Goal: Task Accomplishment & Management: Use online tool/utility

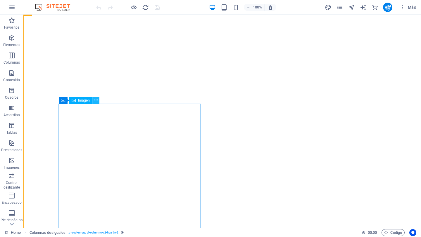
click at [98, 101] on button at bounding box center [95, 100] width 7 height 7
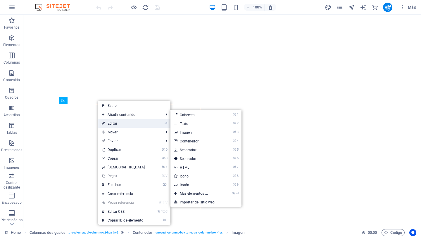
click at [115, 122] on link "⏎ Editar" at bounding box center [123, 123] width 50 height 9
select select "%"
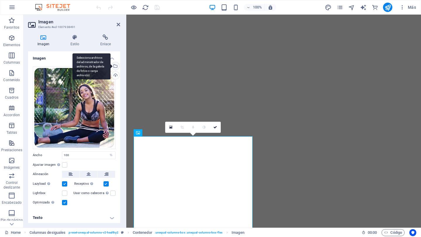
click at [115, 68] on div "Selecciona archivos del administrador de archivos, de la galería de fotos o car…" at bounding box center [115, 66] width 9 height 9
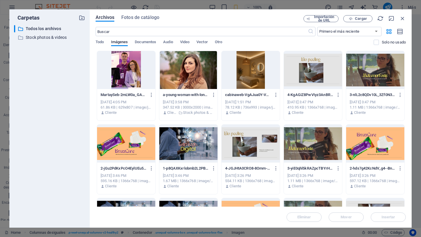
click at [115, 68] on div at bounding box center [126, 70] width 58 height 38
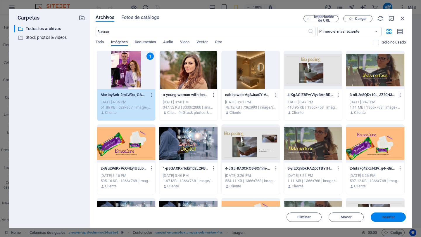
click at [393, 219] on span "Insertar" at bounding box center [389, 218] width 14 height 4
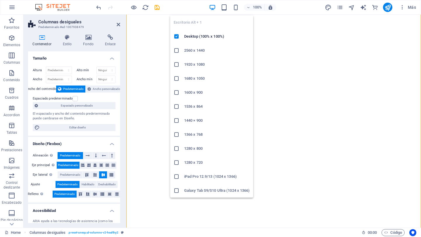
click at [214, 6] on icon "button" at bounding box center [212, 7] width 7 height 7
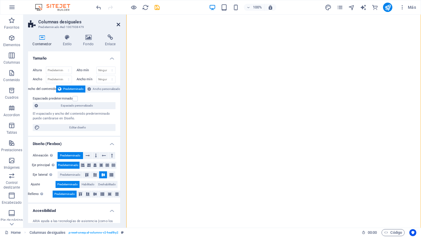
click at [118, 23] on icon at bounding box center [119, 24] width 4 height 5
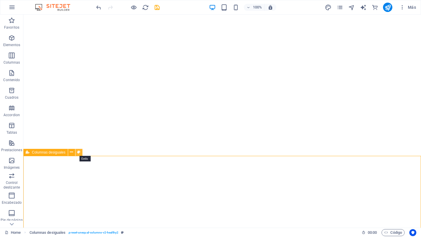
click at [79, 153] on icon at bounding box center [78, 152] width 3 height 6
select select "%"
select select "px"
select select "preset-unequal-columns-v2-healthy2"
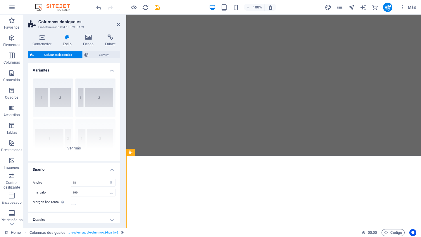
scroll to position [27, 0]
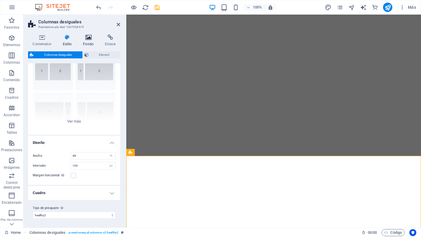
click at [89, 38] on icon at bounding box center [89, 37] width 20 height 6
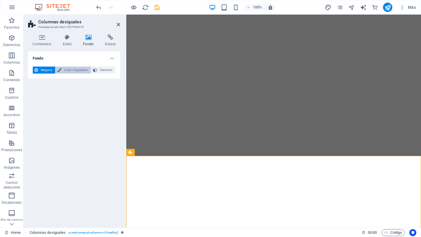
click at [76, 72] on span "Color / Degradado" at bounding box center [76, 70] width 26 height 7
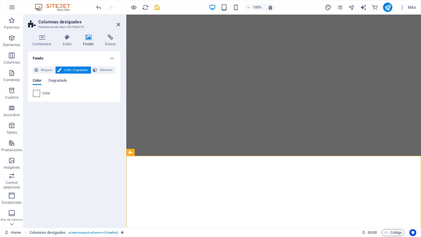
click at [37, 93] on span at bounding box center [36, 93] width 6 height 6
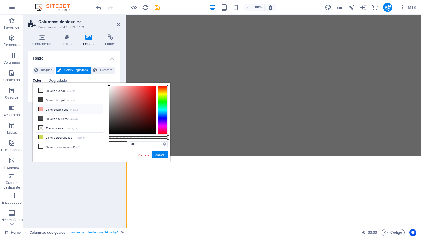
click at [58, 111] on li "Color secundario #f6a89e" at bounding box center [69, 109] width 67 height 9
click at [66, 98] on li "Color principal #3d3d3a" at bounding box center [69, 99] width 67 height 9
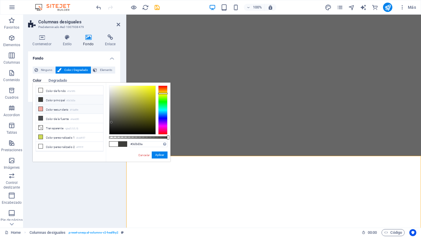
click at [57, 109] on li "Color secundario #f6a89e" at bounding box center [69, 109] width 67 height 9
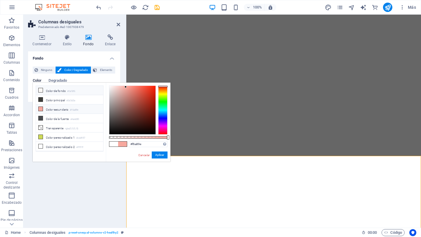
click at [58, 92] on li "Color de fondo #faf8f6" at bounding box center [69, 90] width 67 height 9
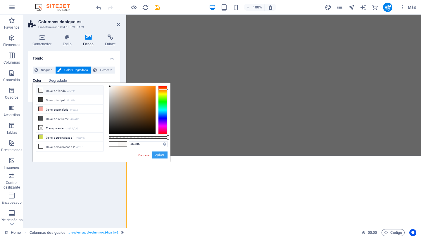
click at [158, 154] on button "Aplicar" at bounding box center [160, 155] width 16 height 7
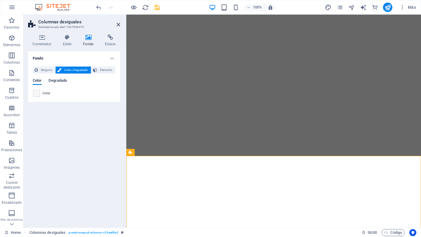
click at [60, 81] on span "Degradado" at bounding box center [58, 81] width 18 height 8
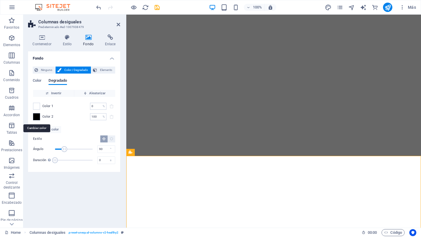
click at [37, 117] on span at bounding box center [36, 117] width 6 height 6
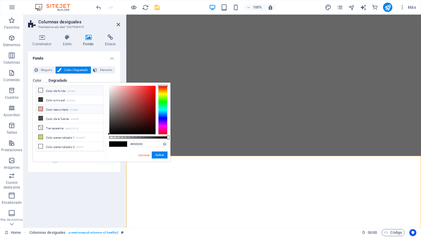
click at [65, 110] on li "Color secundario #f6a89e" at bounding box center [69, 109] width 67 height 9
type input "#f6a89e"
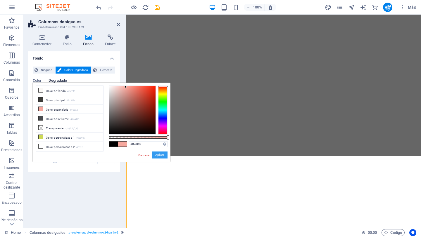
click at [162, 156] on button "Aplicar" at bounding box center [160, 155] width 16 height 7
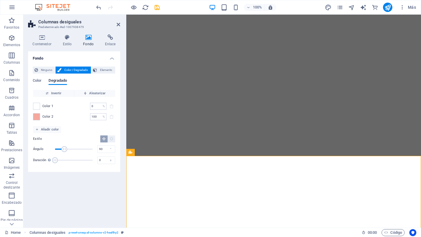
click at [106, 193] on div "Fondo Ninguno Color / Degradado Elemento Estirar fondo a ancho completo Superpo…" at bounding box center [74, 137] width 92 height 172
click at [163, 152] on span "Columnas desiguales" at bounding box center [152, 153] width 34 height 4
click at [119, 24] on icon at bounding box center [119, 24] width 4 height 5
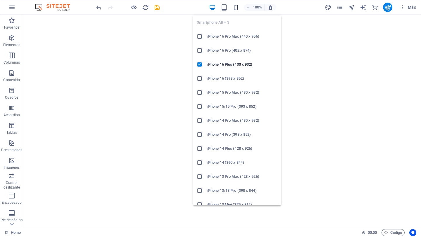
click at [235, 8] on icon "button" at bounding box center [235, 7] width 7 height 7
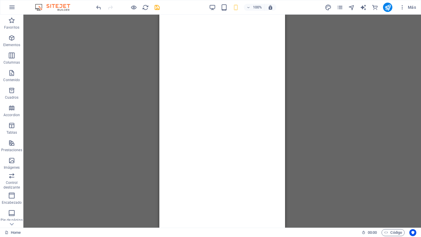
click at [319, 72] on div "Arrastra aquí para reemplazar el contenido existente. Si quieres crear un eleme…" at bounding box center [222, 121] width 398 height 213
click at [321, 61] on div "Arrastra aquí para reemplazar el contenido existente. Si quieres crear un eleme…" at bounding box center [222, 121] width 398 height 213
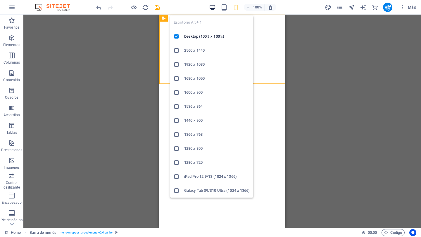
click at [213, 8] on icon "button" at bounding box center [212, 7] width 7 height 7
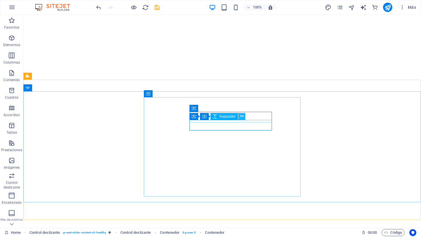
click at [241, 119] on icon at bounding box center [241, 116] width 3 height 6
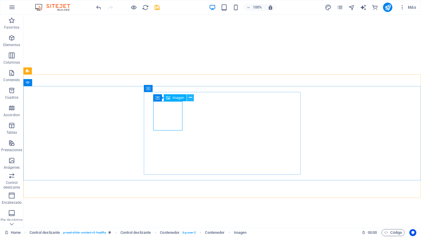
click at [190, 97] on icon at bounding box center [190, 98] width 3 height 6
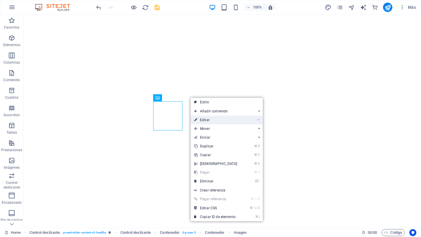
click at [208, 123] on link "⏎ Editar" at bounding box center [216, 120] width 50 height 9
select select "%"
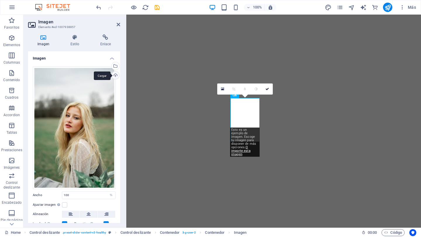
click at [115, 73] on div "Cargar" at bounding box center [115, 76] width 9 height 9
click at [115, 67] on div "Selecciona archivos del administrador de archivos, de la galería de fotos o car…" at bounding box center [115, 66] width 9 height 9
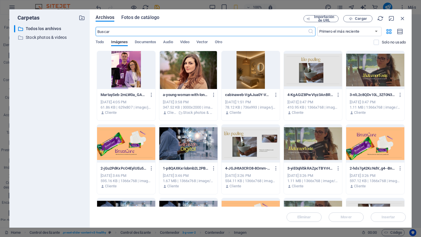
click at [148, 18] on span "Fotos de catálogo" at bounding box center [140, 17] width 38 height 7
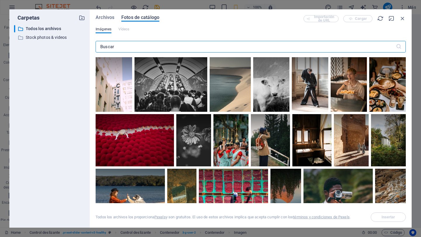
click at [148, 18] on span "Fotos de catálogo" at bounding box center [140, 17] width 38 height 7
click at [115, 49] on input "text" at bounding box center [246, 47] width 300 height 12
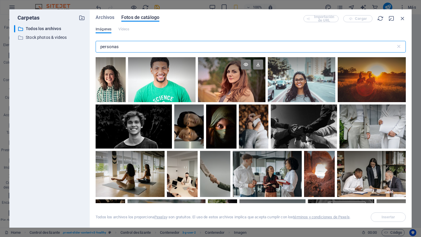
type input "personas"
click at [237, 88] on div at bounding box center [232, 79] width 68 height 45
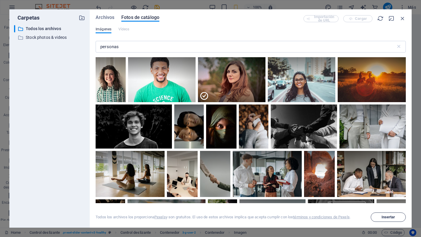
click at [377, 217] on span "Insertar" at bounding box center [388, 218] width 30 height 4
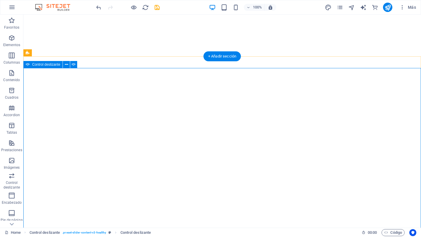
select select "%"
select select "ms"
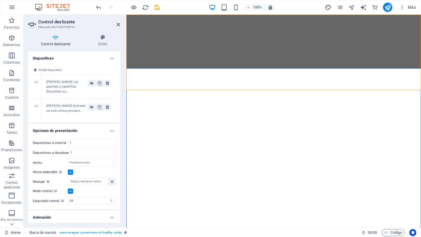
select select "header"
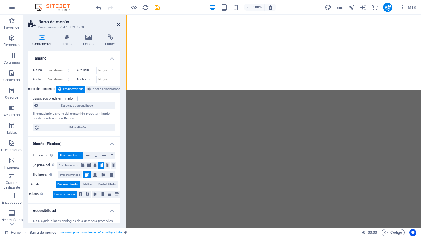
click at [118, 23] on icon at bounding box center [119, 24] width 4 height 5
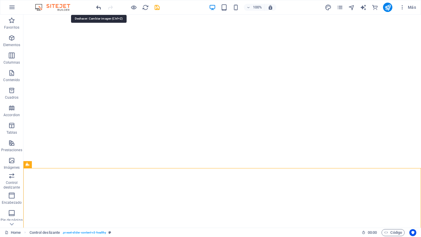
click at [99, 6] on icon "undo" at bounding box center [98, 7] width 7 height 7
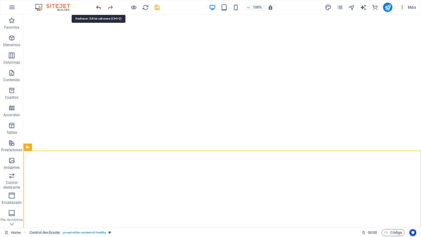
click at [96, 7] on icon "undo" at bounding box center [98, 7] width 7 height 7
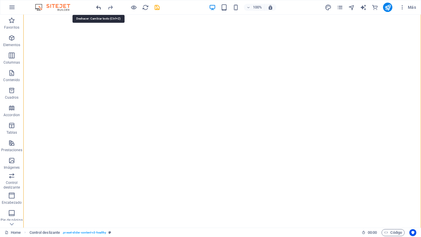
click at [99, 7] on icon "undo" at bounding box center [98, 7] width 7 height 7
click at [100, 7] on icon "undo" at bounding box center [98, 7] width 7 height 7
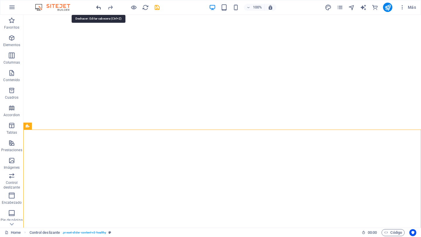
click at [100, 7] on icon "undo" at bounding box center [98, 7] width 7 height 7
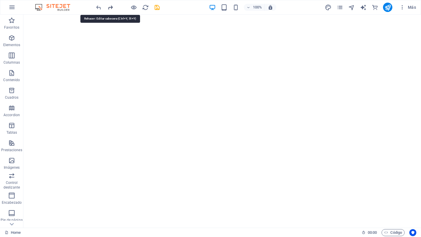
click at [111, 7] on icon "redo" at bounding box center [110, 7] width 7 height 7
click at [111, 9] on icon "redo" at bounding box center [110, 7] width 7 height 7
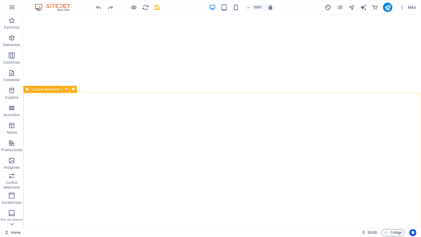
click at [49, 92] on div "Control deslizante" at bounding box center [42, 89] width 39 height 7
click at [50, 89] on span "Control deslizante" at bounding box center [46, 90] width 28 height 4
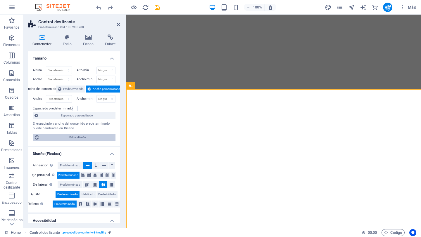
scroll to position [72, 0]
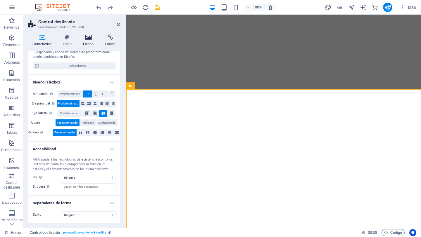
click at [88, 36] on icon at bounding box center [89, 37] width 20 height 6
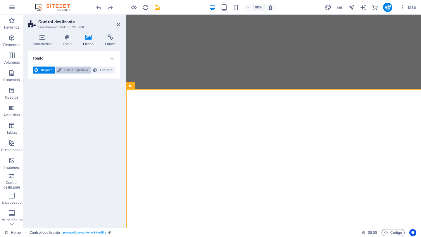
click at [69, 71] on span "Color / Degradado" at bounding box center [76, 70] width 26 height 7
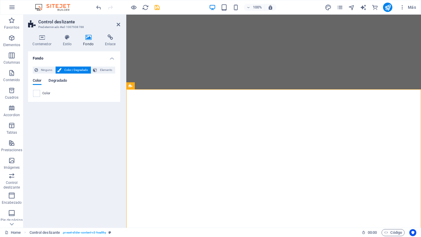
click at [60, 81] on span "Degradado" at bounding box center [58, 81] width 18 height 8
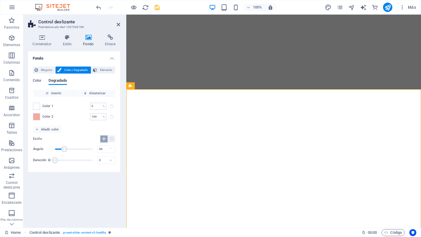
click at [75, 184] on div "Fondo Ninguno Color / Degradado Elemento Estirar fondo a ancho completo Superpo…" at bounding box center [74, 137] width 92 height 172
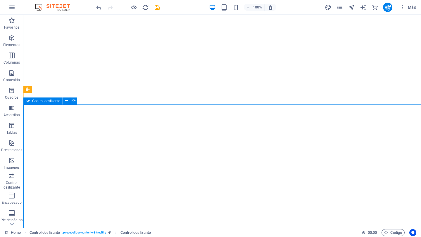
click at [43, 103] on div "Control deslizante" at bounding box center [42, 101] width 39 height 7
click at [68, 102] on button at bounding box center [66, 101] width 7 height 7
click at [74, 101] on icon at bounding box center [74, 101] width 4 height 6
select select "%"
select select "ms"
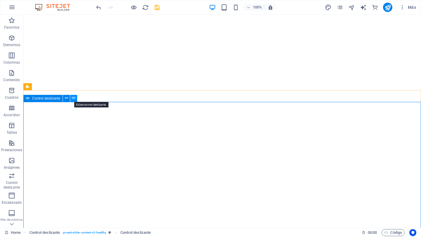
click at [75, 99] on icon at bounding box center [74, 98] width 4 height 6
select select "%"
select select "ms"
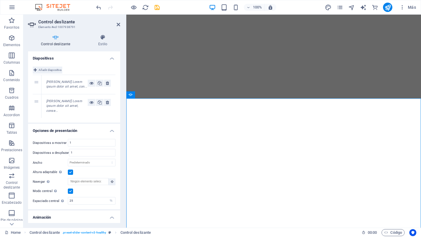
click at [37, 70] on icon at bounding box center [35, 70] width 3 height 7
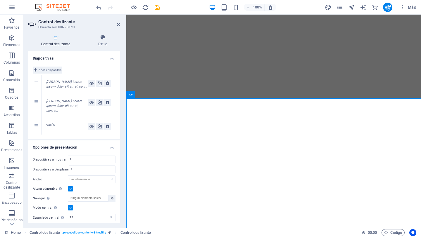
click at [37, 70] on icon at bounding box center [35, 70] width 3 height 7
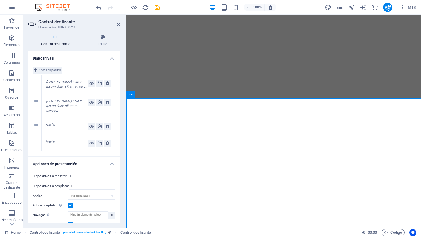
click at [37, 70] on icon at bounding box center [35, 70] width 3 height 7
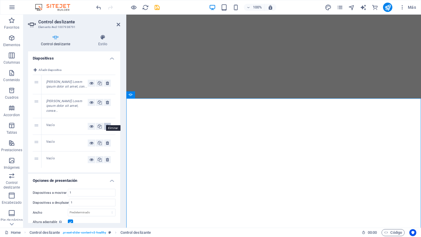
click at [107, 123] on icon at bounding box center [107, 126] width 3 height 7
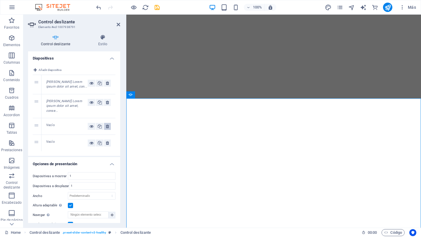
click at [107, 123] on icon at bounding box center [107, 126] width 3 height 7
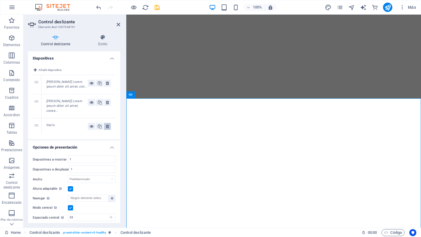
click at [107, 123] on icon at bounding box center [107, 126] width 3 height 7
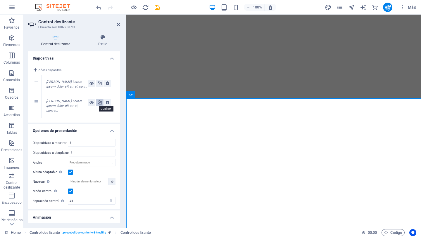
click at [99, 103] on icon at bounding box center [100, 102] width 4 height 7
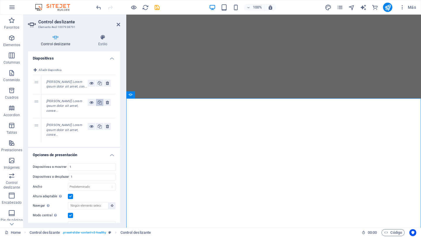
click at [99, 103] on icon at bounding box center [100, 102] width 4 height 7
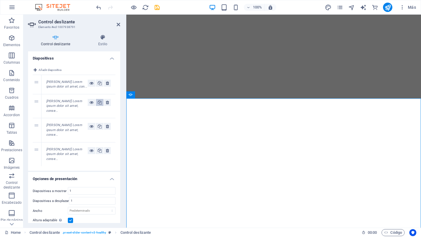
click at [99, 103] on icon at bounding box center [100, 102] width 4 height 7
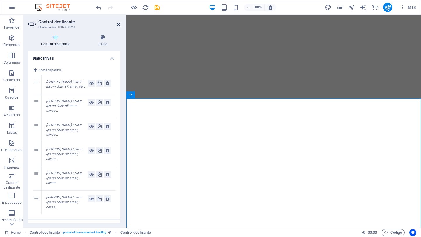
click at [119, 23] on icon at bounding box center [119, 24] width 4 height 5
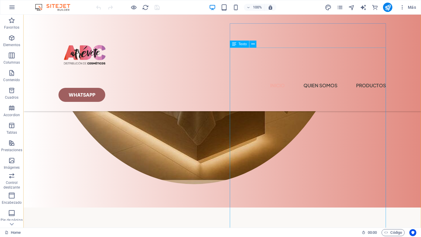
scroll to position [616, 0]
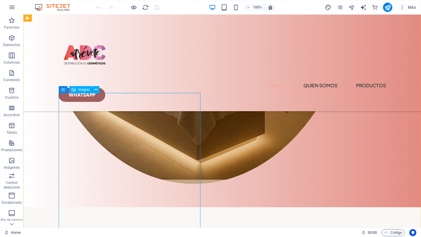
click at [82, 90] on span "Imagen" at bounding box center [84, 90] width 12 height 4
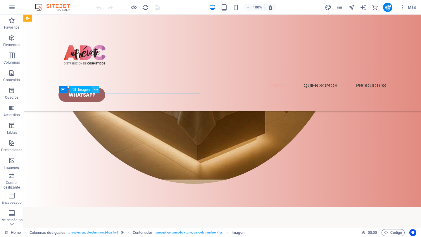
click at [96, 90] on icon at bounding box center [95, 90] width 3 height 6
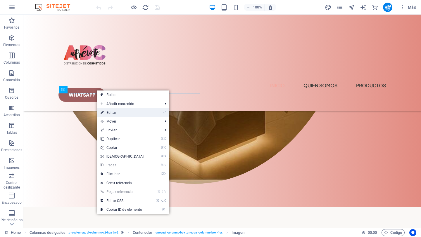
click at [115, 114] on link "⏎ Editar" at bounding box center [122, 112] width 50 height 9
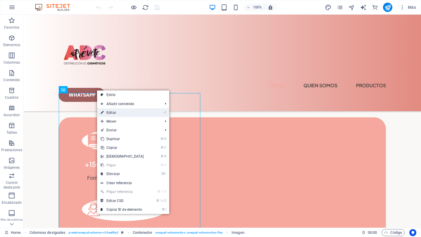
select select "%"
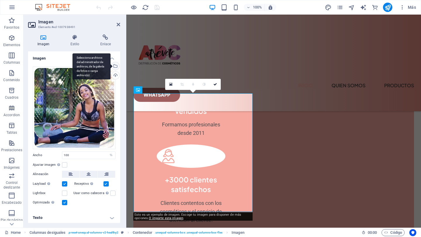
click at [115, 65] on div "Selecciona archivos del administrador de archivos, de la galería de fotos o car…" at bounding box center [115, 66] width 9 height 9
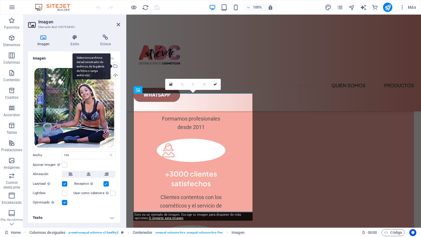
scroll to position [724, 0]
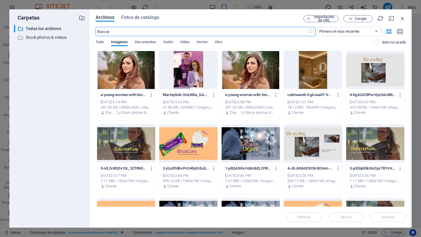
click at [188, 75] on div at bounding box center [188, 70] width 58 height 38
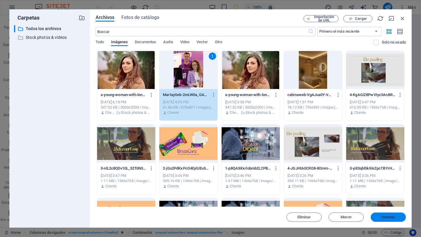
click at [396, 220] on button "Insertar" at bounding box center [388, 217] width 35 height 9
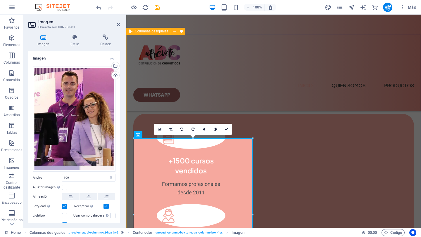
scroll to position [670, 0]
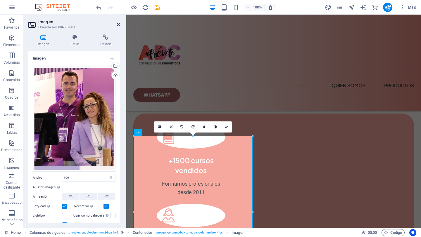
click at [118, 24] on icon at bounding box center [119, 24] width 4 height 5
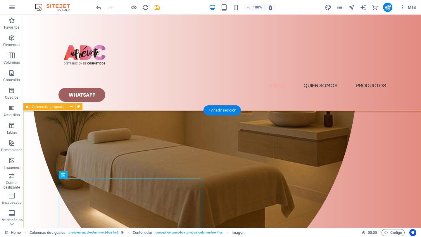
scroll to position [509, 0]
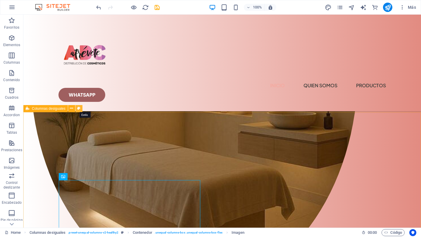
click at [80, 110] on icon at bounding box center [78, 109] width 3 height 6
select select "%"
select select "px"
select select "preset-unequal-columns-v2-healthy2"
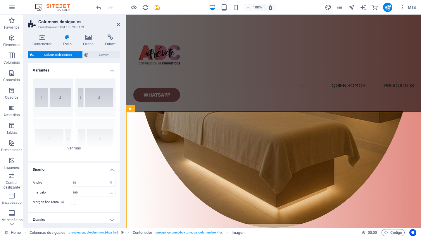
scroll to position [591, 0]
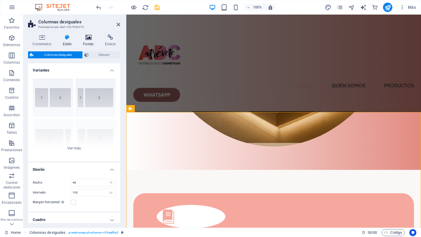
click at [89, 40] on icon at bounding box center [89, 37] width 20 height 6
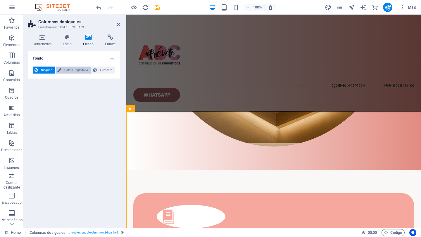
click at [81, 69] on span "Color / Degradado" at bounding box center [76, 70] width 26 height 7
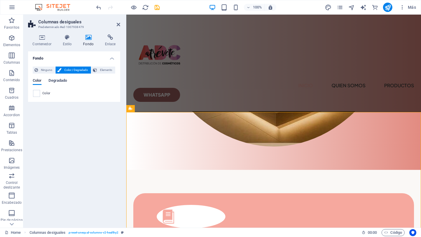
click at [63, 82] on span "Degradado" at bounding box center [58, 81] width 18 height 8
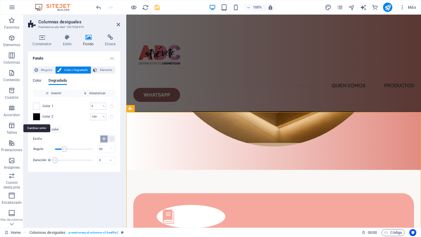
click at [38, 117] on span at bounding box center [36, 117] width 6 height 6
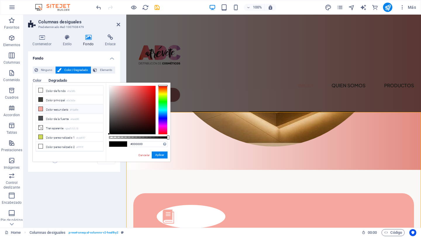
click at [51, 110] on li "Color secundario #f6a89e" at bounding box center [69, 109] width 67 height 9
type input "#f6a89e"
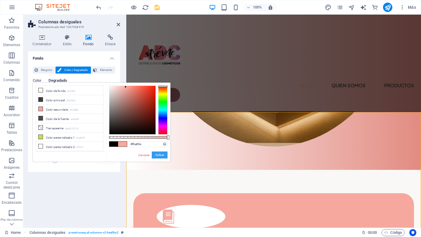
click at [160, 156] on button "Aplicar" at bounding box center [160, 155] width 16 height 7
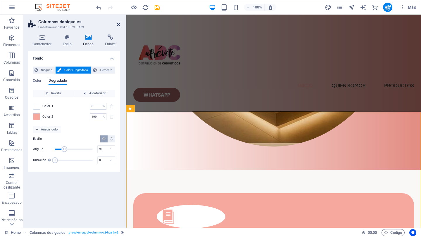
click at [118, 25] on icon at bounding box center [119, 24] width 4 height 5
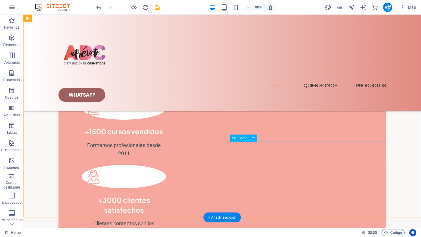
scroll to position [764, 0]
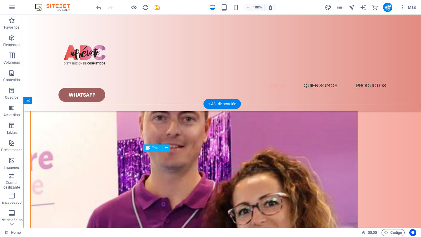
scroll to position [1078, 0]
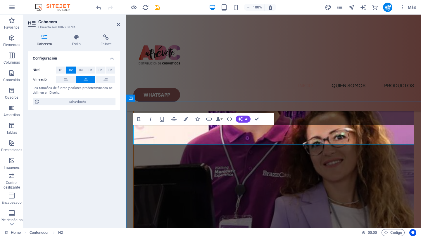
scroll to position [1201, 0]
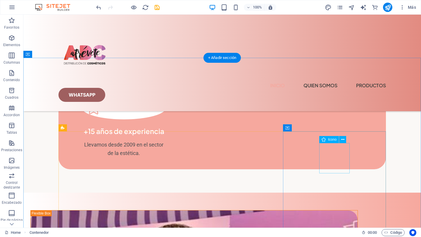
scroll to position [917, 0]
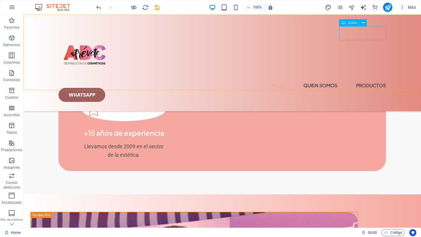
click at [371, 88] on div "Whatsapp" at bounding box center [221, 95] width 327 height 14
click at [351, 23] on span "Botón" at bounding box center [352, 23] width 9 height 4
click at [364, 23] on icon at bounding box center [363, 23] width 3 height 6
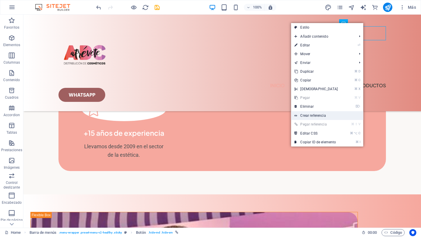
click at [319, 114] on link "Crear referencia" at bounding box center [327, 115] width 72 height 9
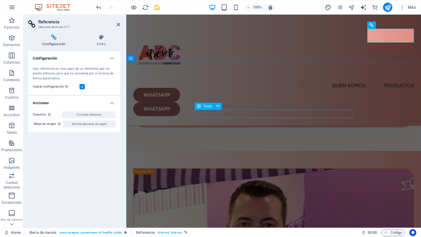
scroll to position [1040, 0]
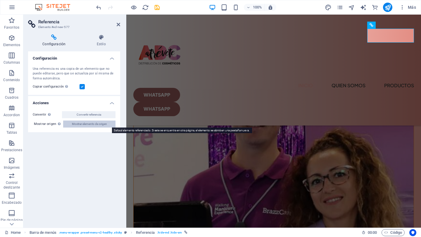
click at [106, 123] on span "Mostrar elemento de origen" at bounding box center [89, 124] width 35 height 7
select select "px"
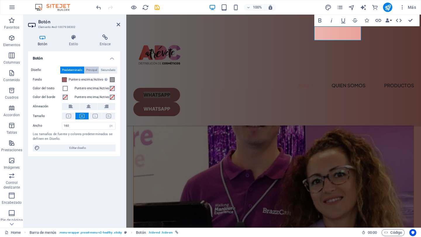
click at [92, 69] on span "Principal" at bounding box center [91, 70] width 11 height 7
click at [109, 39] on icon at bounding box center [105, 37] width 30 height 6
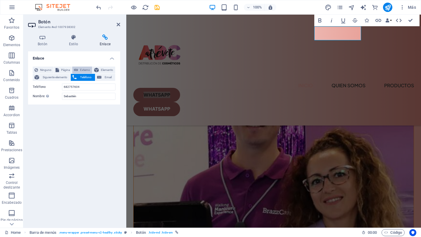
click at [82, 68] on span "Externo" at bounding box center [85, 70] width 11 height 7
select select "blank"
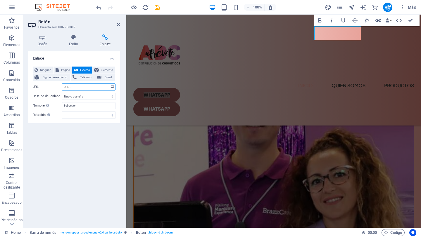
paste input "https://wa.me/message/NBYST7VITFIFJ1"
type input "https://wa.me/message/NBYST7VITFIFJ1"
click at [88, 137] on div "Enlace Ninguno Página Externo Elemento Siguiente elemento Teléfono Email Página…" at bounding box center [74, 137] width 92 height 172
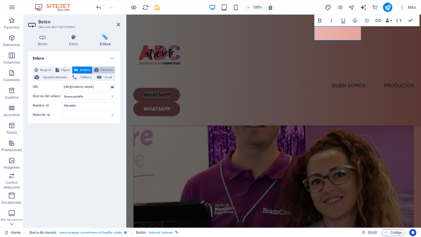
click at [108, 70] on span "Elemento" at bounding box center [107, 70] width 13 height 7
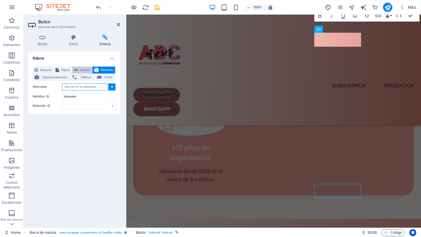
scroll to position [813, 0]
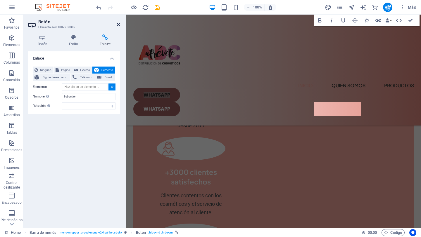
click at [119, 25] on icon at bounding box center [119, 24] width 4 height 5
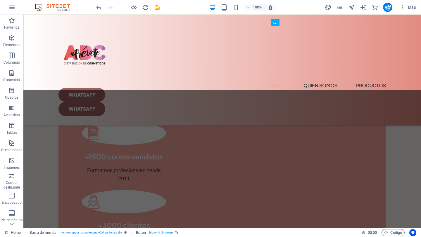
scroll to position [621, 0]
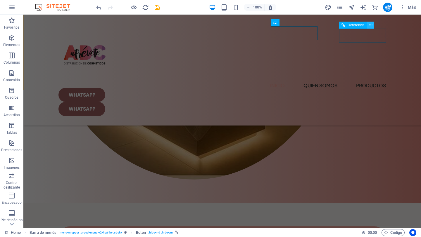
click at [371, 25] on icon at bounding box center [370, 25] width 3 height 6
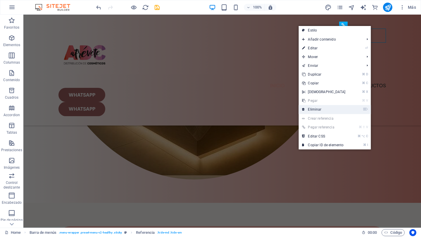
click at [340, 110] on link "⌦ Eliminar" at bounding box center [323, 109] width 50 height 9
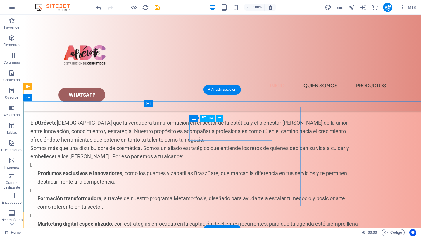
scroll to position [1477, 0]
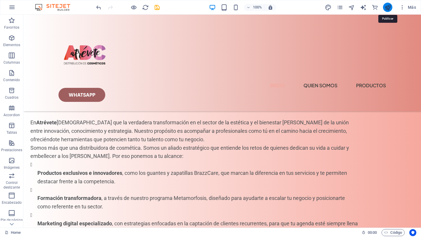
click at [390, 7] on icon "publish" at bounding box center [387, 7] width 7 height 7
checkbox input "false"
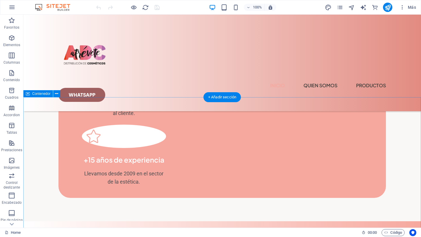
scroll to position [881, 0]
click at [57, 95] on icon at bounding box center [56, 94] width 3 height 6
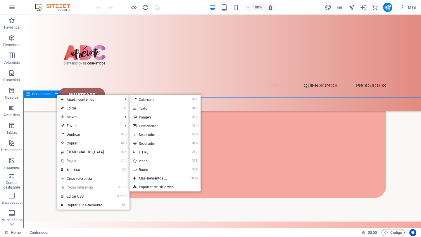
click at [34, 94] on span "Contenedor" at bounding box center [41, 94] width 18 height 4
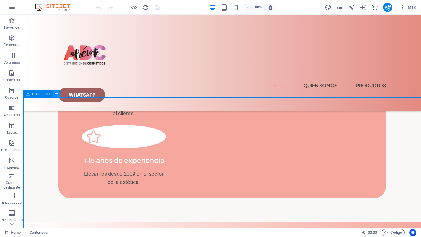
click at [57, 94] on icon at bounding box center [56, 94] width 3 height 6
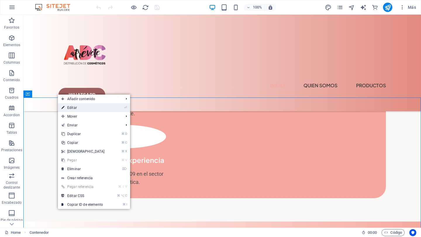
click at [74, 108] on link "⏎ Editar" at bounding box center [83, 107] width 50 height 9
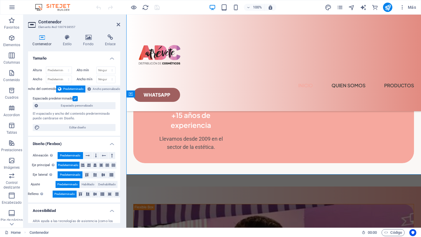
scroll to position [1004, 0]
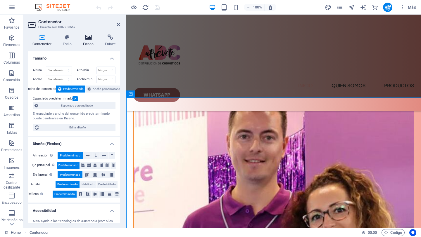
click at [87, 39] on icon at bounding box center [89, 37] width 20 height 6
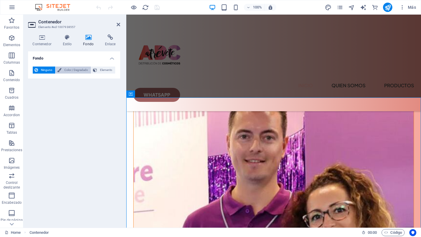
click at [80, 71] on span "Color / Degradado" at bounding box center [76, 70] width 26 height 7
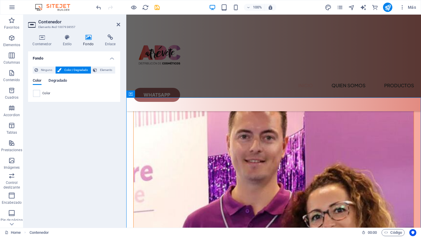
click at [66, 80] on span "Degradado" at bounding box center [58, 81] width 18 height 8
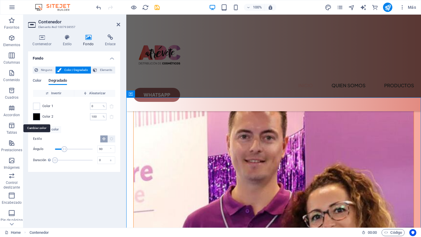
click at [38, 117] on span at bounding box center [36, 117] width 6 height 6
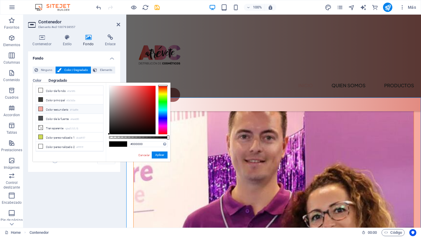
click at [64, 110] on li "Color secundario #f6a89e" at bounding box center [69, 109] width 67 height 9
type input "#f6a89e"
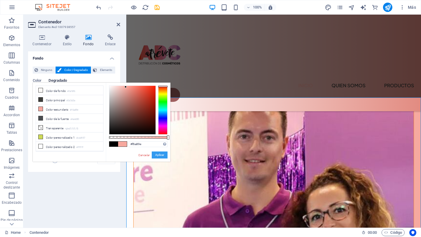
click at [161, 156] on button "Aplicar" at bounding box center [160, 155] width 16 height 7
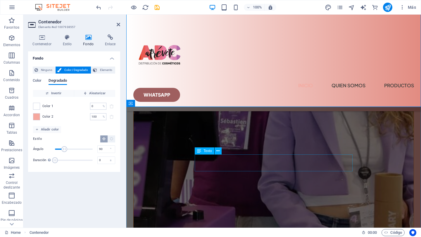
scroll to position [1195, 0]
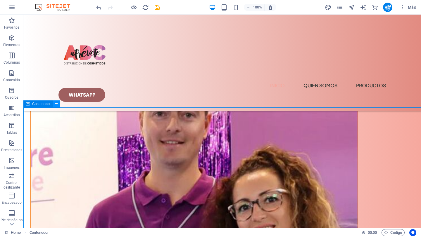
click at [57, 103] on icon at bounding box center [56, 104] width 3 height 6
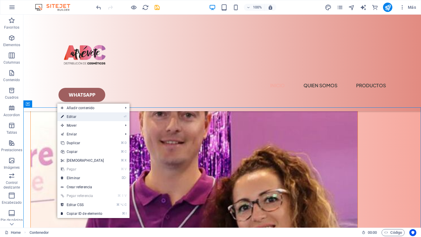
click at [68, 115] on link "⏎ Editar" at bounding box center [82, 117] width 50 height 9
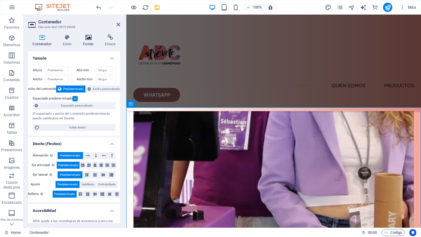
click at [87, 39] on icon at bounding box center [89, 37] width 20 height 6
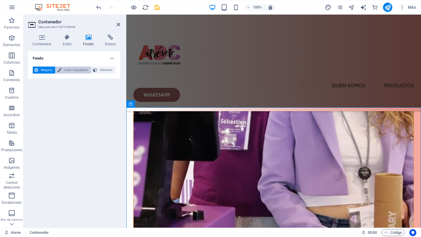
click at [77, 70] on span "Color / Degradado" at bounding box center [76, 70] width 26 height 7
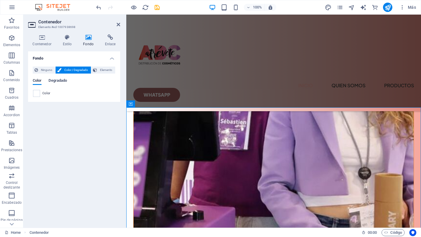
click at [61, 81] on span "Degradado" at bounding box center [58, 81] width 18 height 8
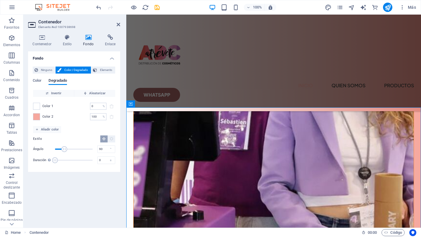
click at [65, 208] on div "Fondo Ninguno Color / Degradado Elemento Estirar fondo a ancho completo Superpo…" at bounding box center [74, 137] width 92 height 172
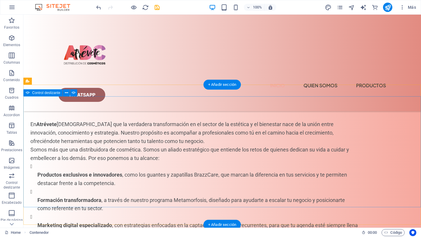
scroll to position [1460, 0]
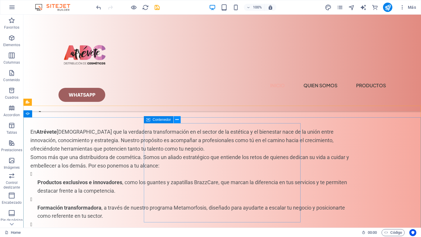
click at [177, 120] on icon at bounding box center [176, 120] width 3 height 6
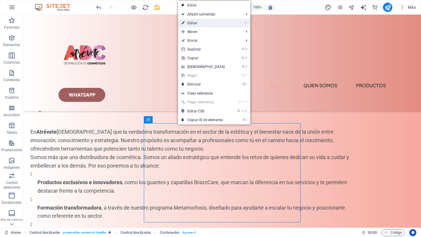
click at [197, 23] on link "⏎ Editar" at bounding box center [203, 23] width 50 height 9
select select "px"
select select "%"
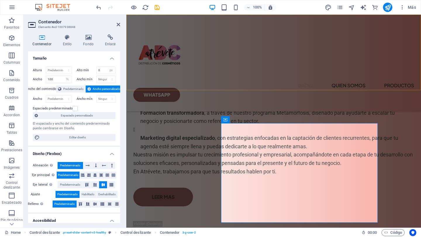
scroll to position [1580, 0]
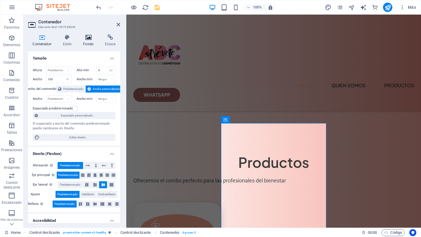
click at [88, 38] on icon at bounding box center [89, 37] width 20 height 6
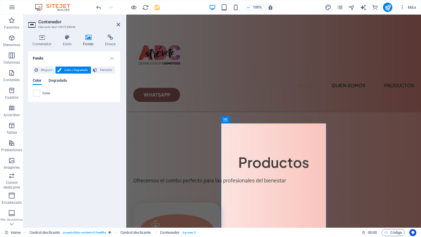
click at [67, 81] on span "Degradado" at bounding box center [58, 81] width 18 height 8
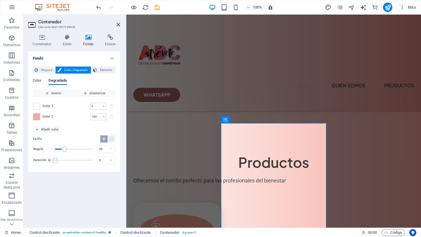
click at [84, 198] on div "Fondo Ninguno Color / Degradado Elemento Estirar fondo a ancho completo Superpo…" at bounding box center [74, 137] width 92 height 172
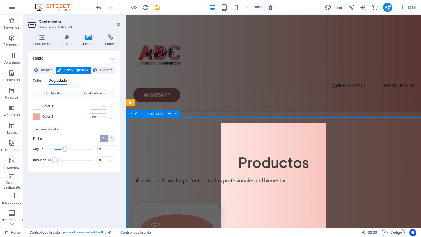
scroll to position [1460, 0]
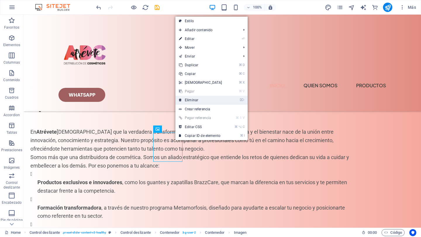
click at [196, 99] on link "⌦ Eliminar" at bounding box center [200, 100] width 50 height 9
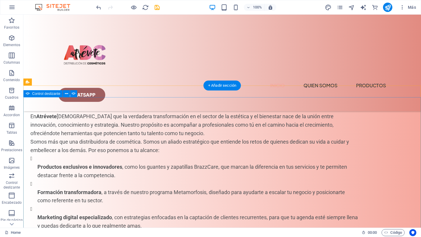
scroll to position [1475, 0]
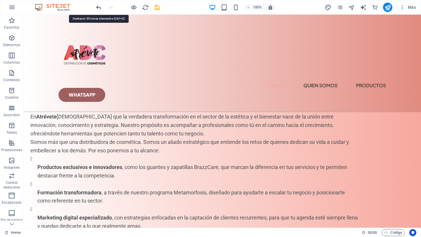
click at [98, 8] on icon "undo" at bounding box center [98, 7] width 7 height 7
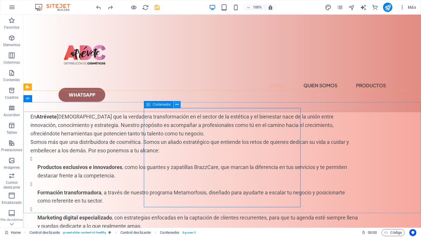
click at [176, 104] on icon at bounding box center [176, 105] width 3 height 6
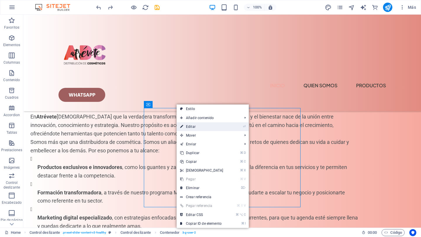
click at [196, 128] on link "⏎ Editar" at bounding box center [202, 126] width 50 height 9
select select "px"
select select "%"
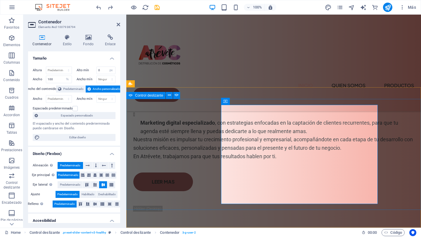
scroll to position [1598, 0]
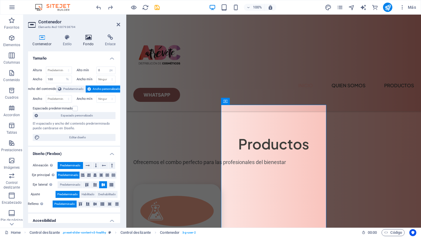
click at [91, 38] on icon at bounding box center [89, 37] width 20 height 6
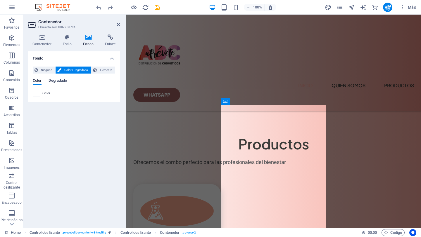
click at [63, 81] on span "Degradado" at bounding box center [58, 81] width 18 height 8
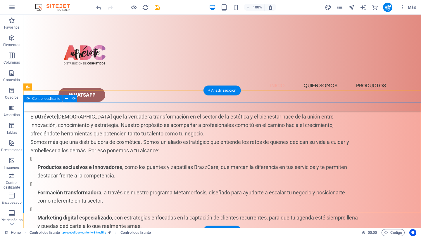
click at [74, 99] on icon at bounding box center [74, 99] width 4 height 6
select select "%"
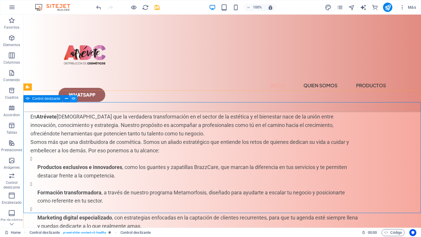
select select "ms"
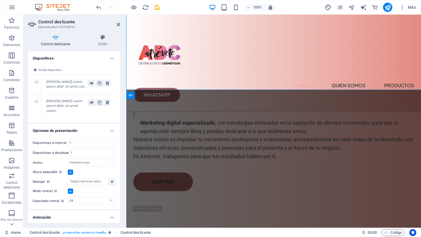
scroll to position [1598, 0]
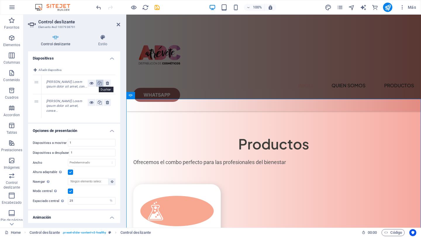
click at [99, 84] on icon at bounding box center [100, 83] width 4 height 7
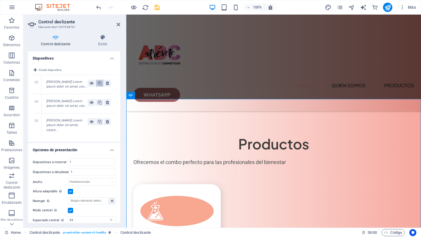
click at [99, 84] on icon at bounding box center [100, 83] width 4 height 7
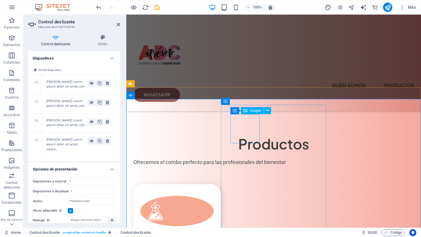
click at [256, 112] on span "Imagen" at bounding box center [256, 111] width 12 height 4
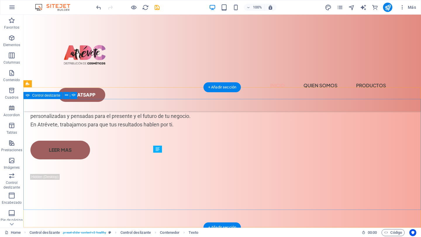
scroll to position [1478, 0]
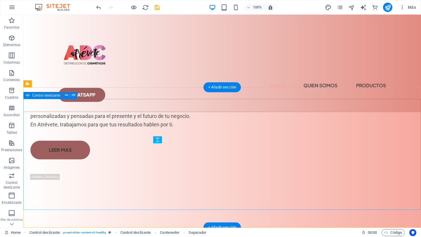
scroll to position [1478, 0]
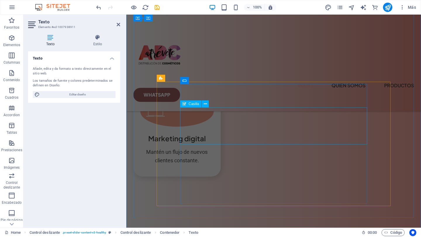
drag, startPoint x: 238, startPoint y: 173, endPoint x: 281, endPoint y: 135, distance: 57.4
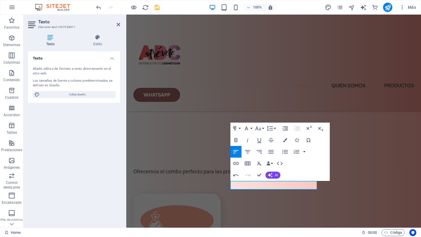
scroll to position [1589, 0]
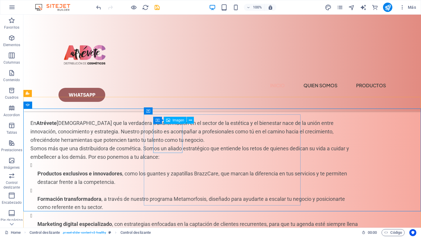
click at [175, 123] on div "Imagen" at bounding box center [175, 120] width 23 height 7
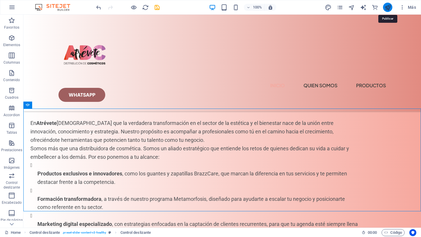
click at [387, 8] on icon "publish" at bounding box center [387, 7] width 7 height 7
checkbox input "false"
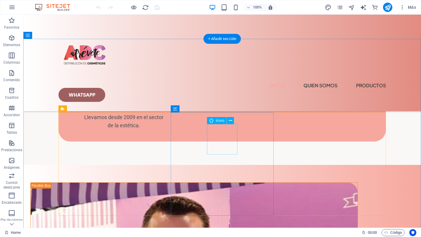
scroll to position [937, 0]
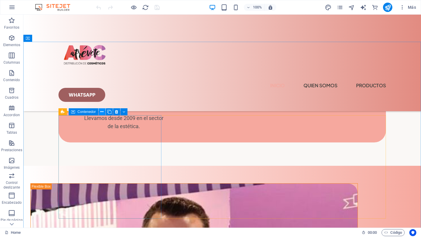
click at [103, 112] on icon at bounding box center [101, 112] width 3 height 6
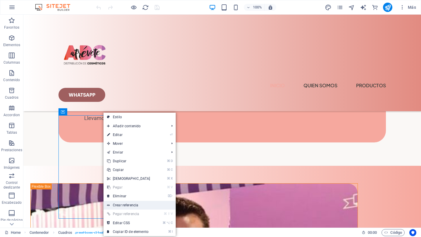
click at [127, 207] on link "Crear referencia" at bounding box center [139, 205] width 72 height 9
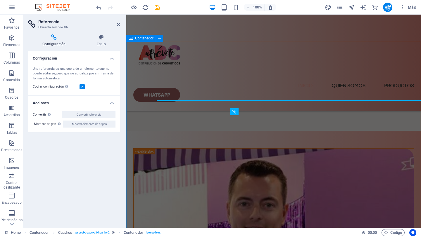
scroll to position [1060, 0]
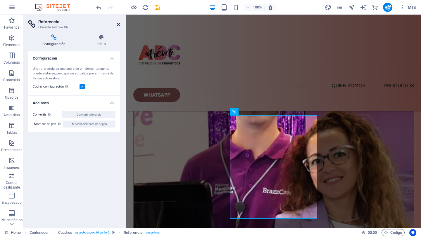
click at [117, 24] on icon at bounding box center [119, 24] width 4 height 5
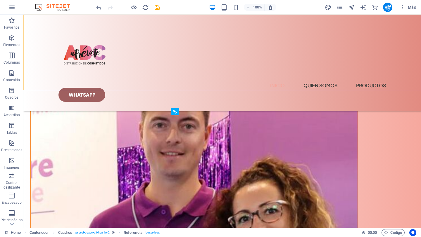
scroll to position [937, 0]
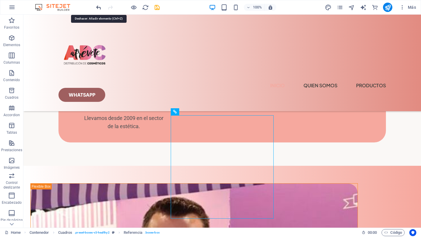
click at [99, 7] on icon "undo" at bounding box center [98, 7] width 7 height 7
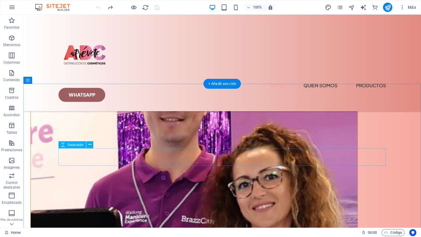
scroll to position [1097, 0]
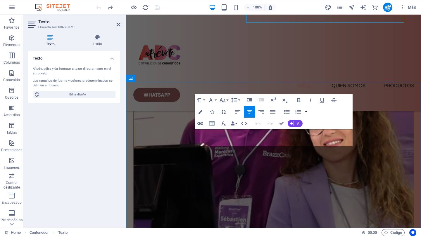
scroll to position [1221, 0]
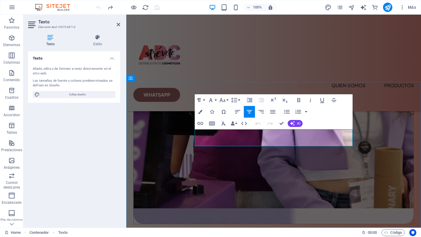
drag, startPoint x: 201, startPoint y: 133, endPoint x: 328, endPoint y: 141, distance: 127.1
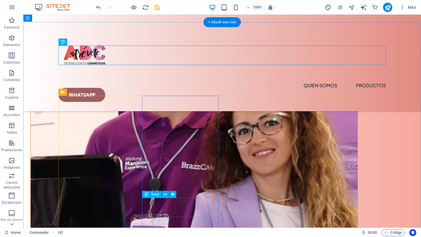
scroll to position [1148, 0]
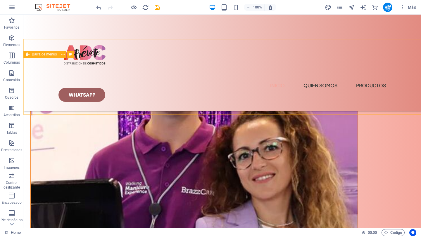
scroll to position [1123, 0]
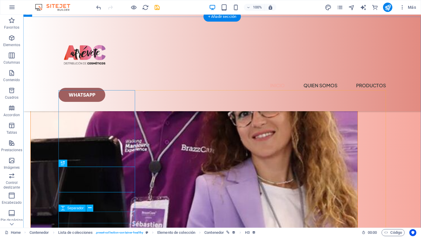
scroll to position [1169, 0]
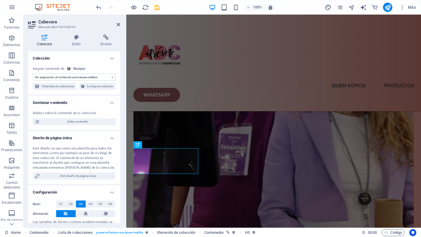
scroll to position [1293, 0]
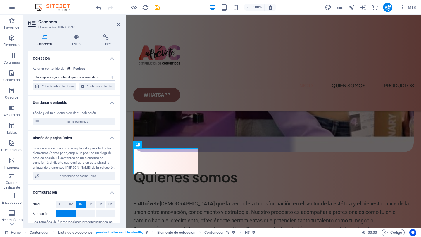
select select "name"
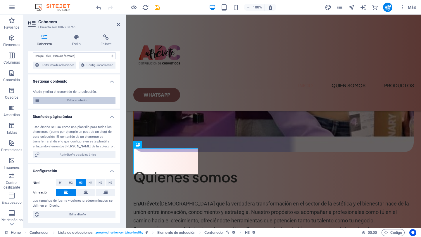
scroll to position [0, 0]
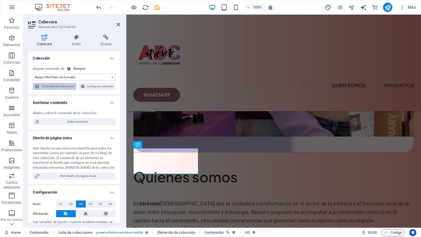
click at [75, 84] on span "Editar lista de colecciones" at bounding box center [58, 86] width 33 height 7
select select "createdAt_DESC"
select select "columns.popular"
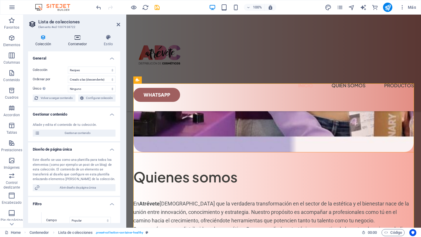
click at [79, 40] on icon at bounding box center [77, 37] width 33 height 6
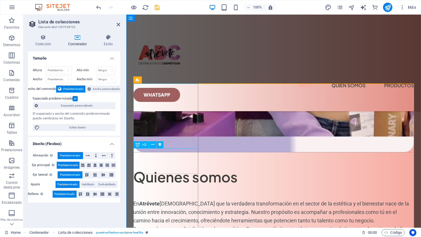
select select "name"
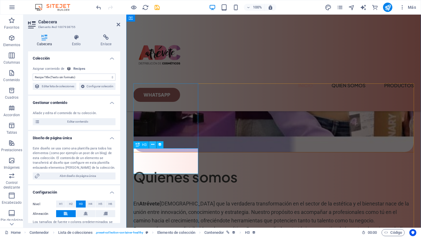
click at [153, 146] on icon at bounding box center [152, 145] width 3 height 6
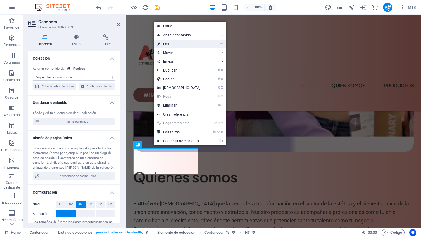
click at [168, 46] on link "⏎ Editar" at bounding box center [179, 44] width 50 height 9
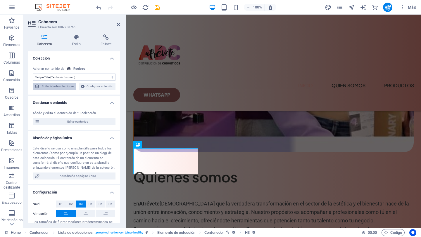
click at [75, 85] on span "Editar lista de colecciones" at bounding box center [58, 86] width 33 height 7
select select "createdAt_DESC"
select select "columns.popular"
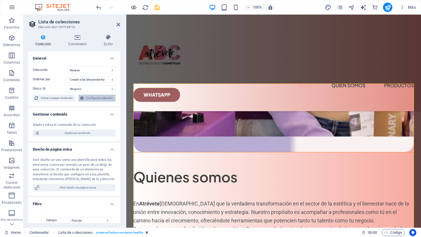
click at [102, 98] on span "Configurar colección" at bounding box center [99, 98] width 29 height 7
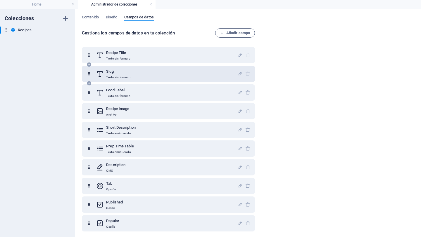
scroll to position [2, 0]
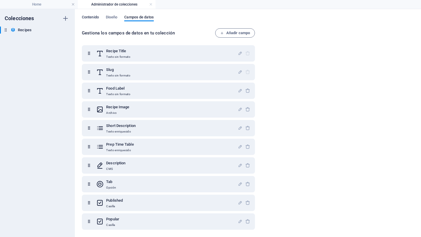
click at [94, 16] on span "Contenido" at bounding box center [90, 18] width 17 height 8
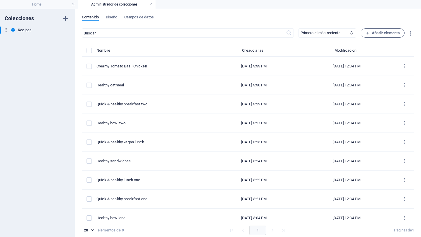
click at [149, 5] on link at bounding box center [151, 5] width 4 height 6
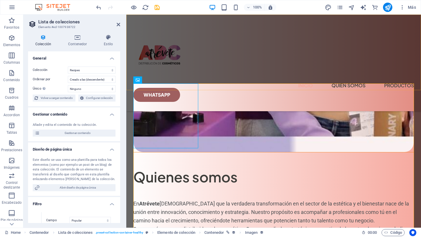
click at [273, 63] on div "Menu Inicio quien somos Productos Whatsapp" at bounding box center [273, 63] width 295 height 97
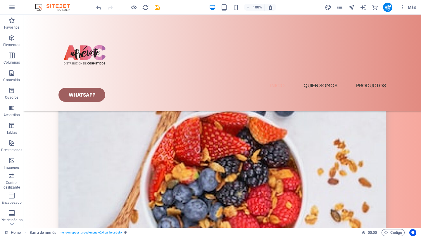
scroll to position [2226, 0]
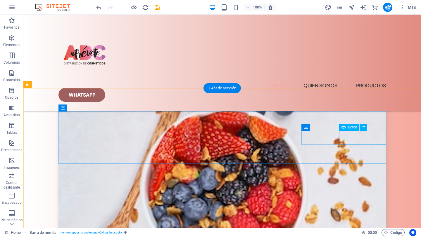
select select "px"
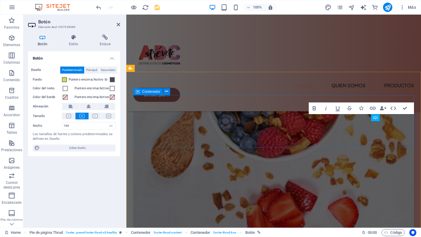
scroll to position [2399, 0]
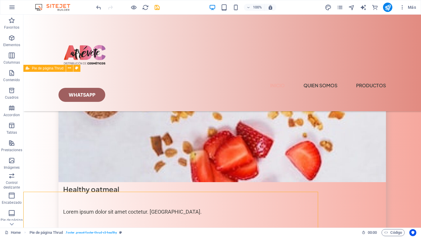
scroll to position [2243, 0]
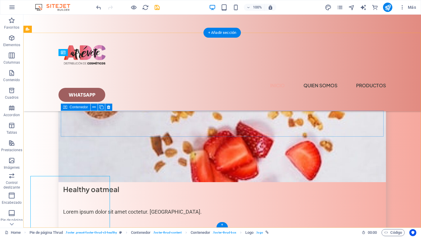
scroll to position [2282, 0]
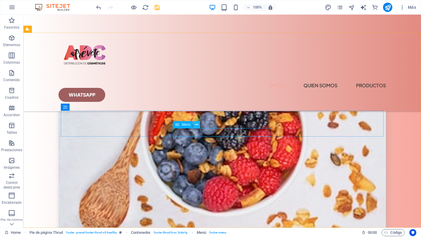
click at [196, 126] on icon at bounding box center [196, 125] width 3 height 6
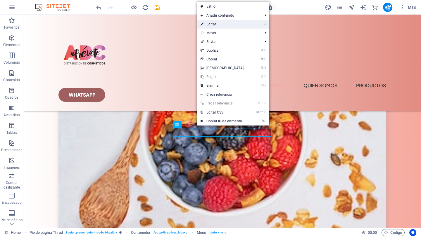
click at [221, 23] on link "⏎ Editar" at bounding box center [222, 24] width 50 height 9
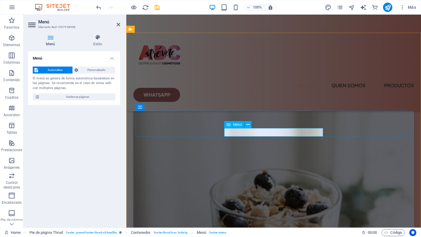
click at [88, 73] on span "Personalizado" at bounding box center [97, 70] width 34 height 7
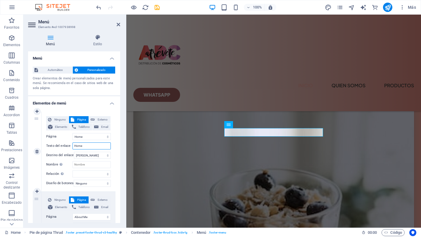
click at [92, 147] on input "Home" at bounding box center [92, 146] width 38 height 7
type input "H"
select select
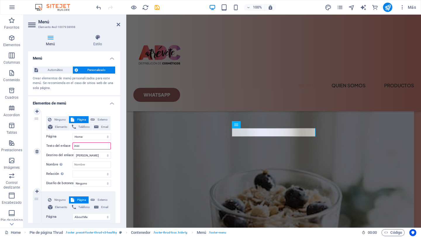
type input "inicio"
select select
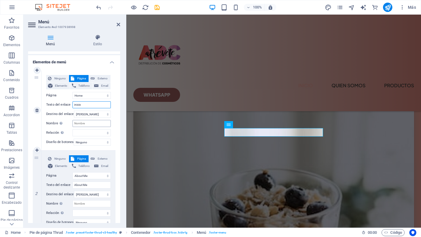
scroll to position [42, 0]
type input "inicio"
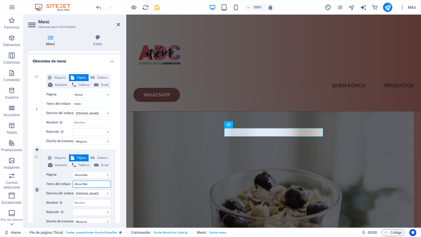
click at [95, 185] on input "About Me" at bounding box center [92, 184] width 38 height 7
type input "A"
select select
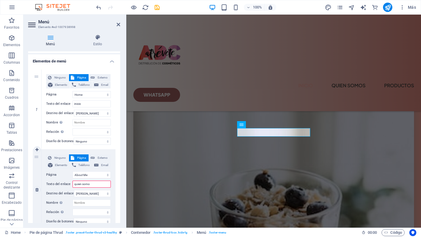
type input "quien somos"
select select
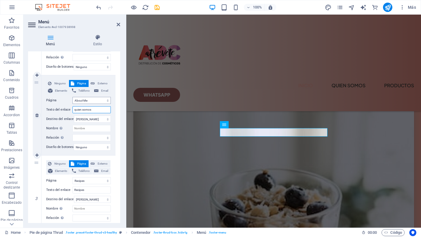
scroll to position [119, 0]
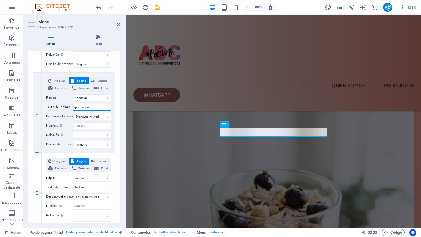
type input "quien somos"
click at [86, 189] on input "Recipes" at bounding box center [92, 187] width 38 height 7
type input "R"
select select
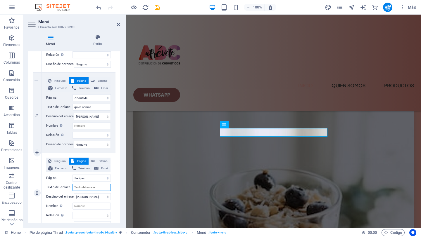
select select
type input "Pr"
select select
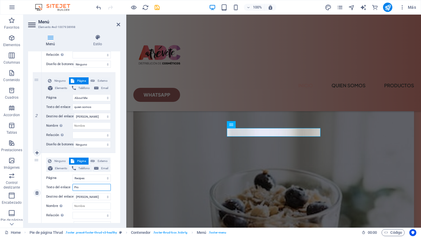
type input "Prod"
select select
type input "Productos"
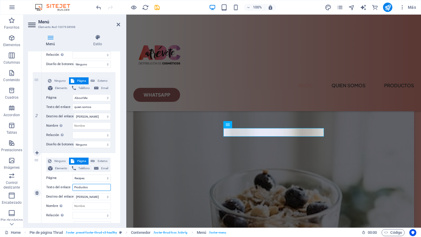
select select
type input "Productos"
click at [119, 25] on icon at bounding box center [119, 24] width 4 height 5
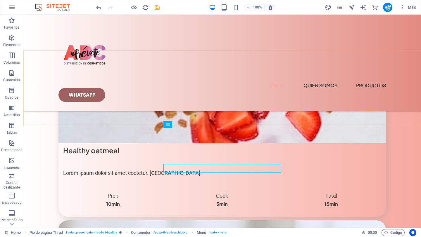
scroll to position [2282, 0]
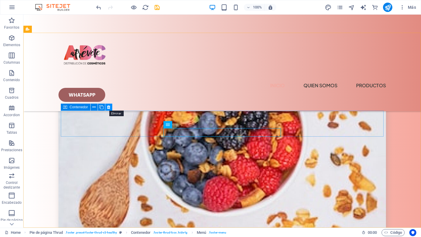
click at [109, 107] on icon at bounding box center [108, 107] width 3 height 6
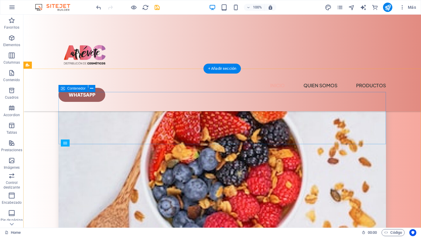
scroll to position [2246, 0]
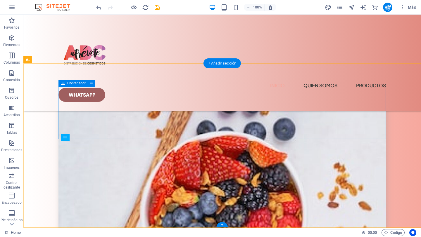
scroll to position [2251, 0]
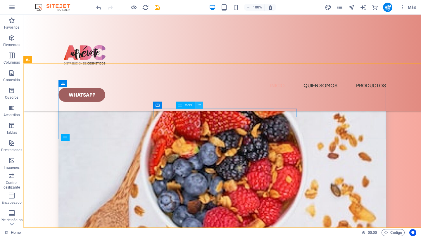
click at [201, 107] on icon at bounding box center [199, 105] width 3 height 6
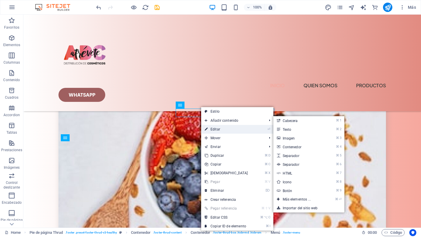
click at [215, 131] on link "⏎ Editar" at bounding box center [226, 129] width 50 height 9
select select
select select "1"
select select
select select "2"
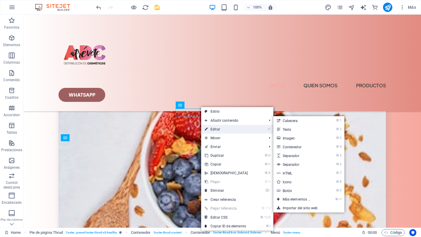
select select
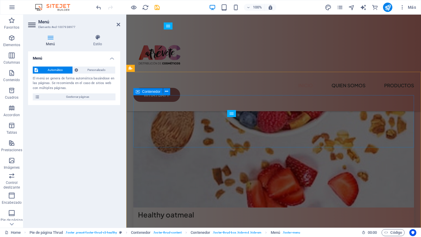
scroll to position [2399, 0]
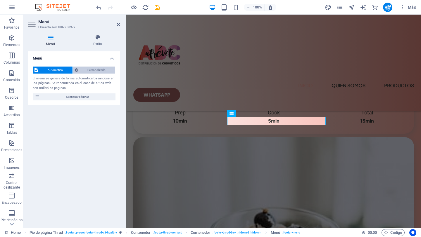
click at [93, 68] on span "Personalizado" at bounding box center [97, 70] width 34 height 7
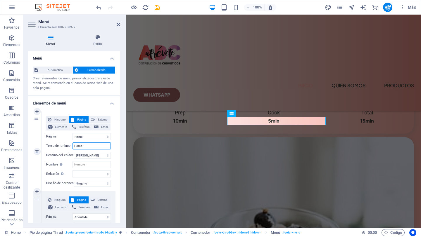
click at [94, 147] on input "Home" at bounding box center [92, 146] width 38 height 7
type input "H"
select select
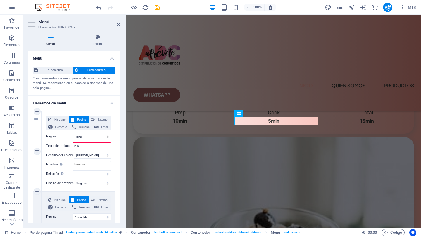
type input "inicio"
select select
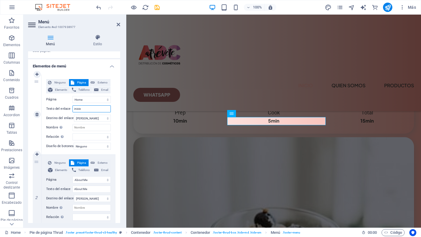
scroll to position [46, 0]
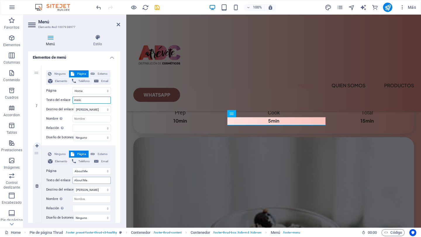
type input "inicio"
click at [91, 181] on input "About Me" at bounding box center [92, 180] width 38 height 7
type input "A"
select select
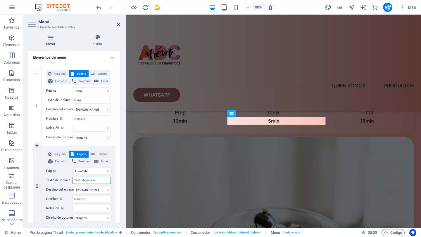
select select
type input "quien somos"
select select
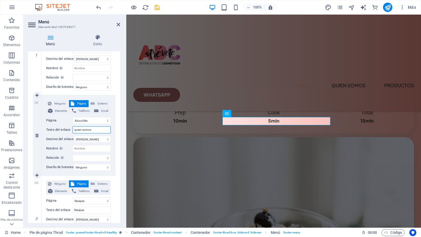
scroll to position [101, 0]
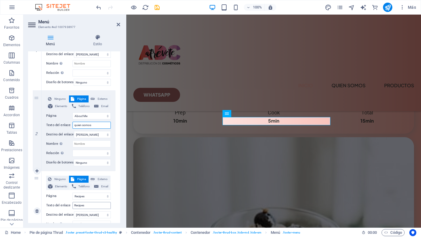
type input "quien somos"
click at [95, 208] on input "Recipes" at bounding box center [92, 205] width 38 height 7
type input "R"
select select
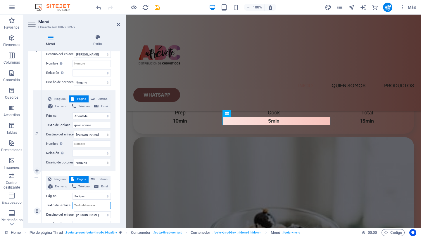
select select
type input "productos"
select select
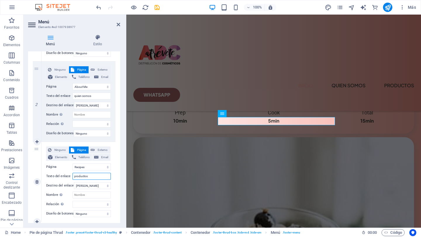
scroll to position [130, 0]
type input "productos"
click at [118, 23] on icon at bounding box center [119, 24] width 4 height 5
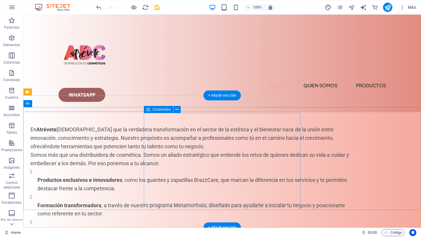
scroll to position [1460, 0]
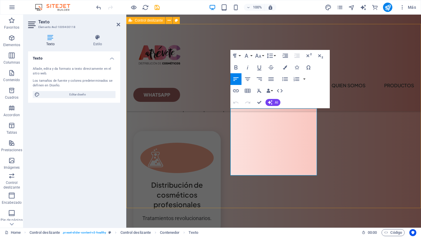
scroll to position [1654, 0]
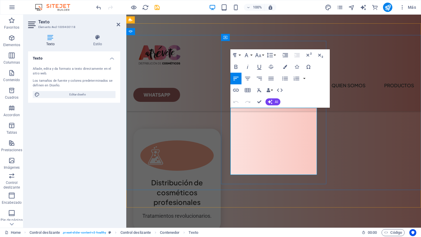
drag, startPoint x: 307, startPoint y: 172, endPoint x: 243, endPoint y: 112, distance: 87.5
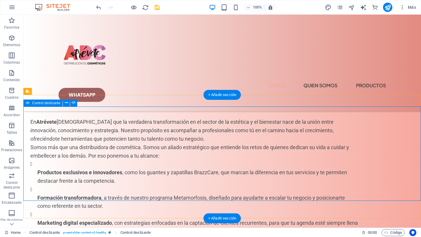
scroll to position [1461, 0]
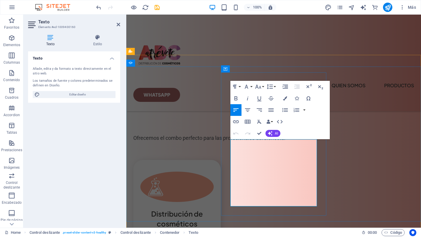
scroll to position [1636, 0]
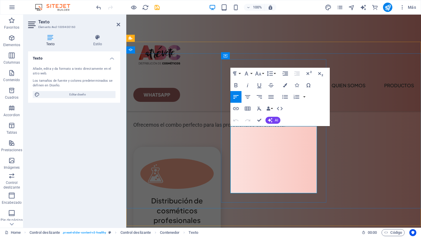
drag, startPoint x: 307, startPoint y: 189, endPoint x: 240, endPoint y: 139, distance: 83.4
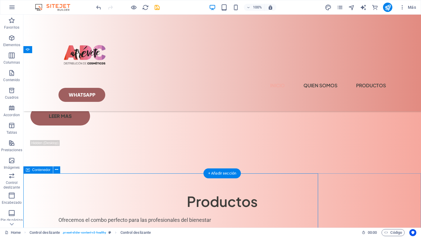
scroll to position [1516, 0]
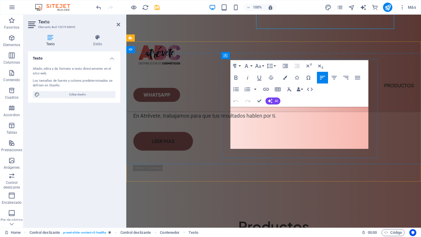
scroll to position [1636, 0]
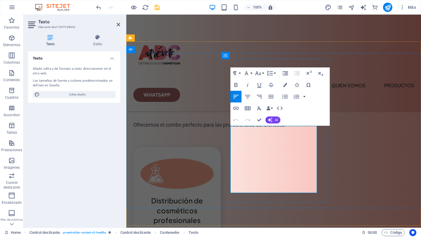
drag, startPoint x: 306, startPoint y: 189, endPoint x: 234, endPoint y: 130, distance: 93.2
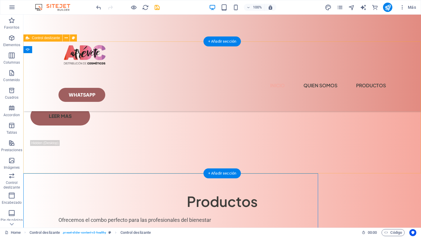
scroll to position [1516, 0]
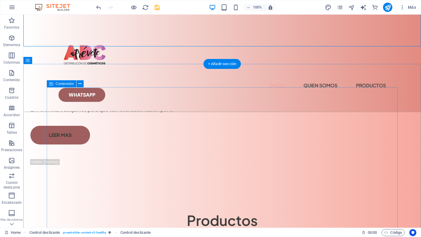
scroll to position [1617, 0]
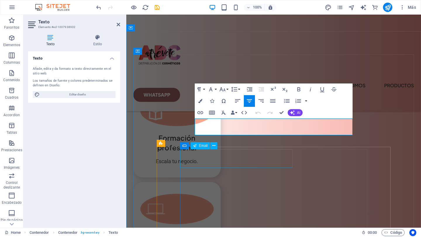
scroll to position [1804, 0]
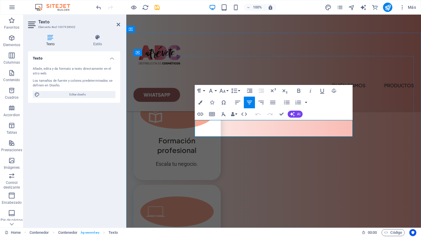
drag, startPoint x: 336, startPoint y: 130, endPoint x: 196, endPoint y: 125, distance: 139.6
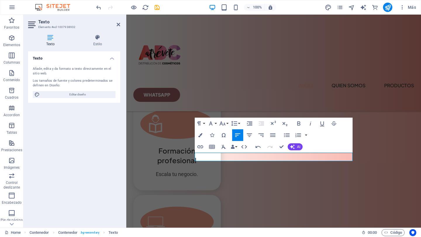
scroll to position [1800, 0]
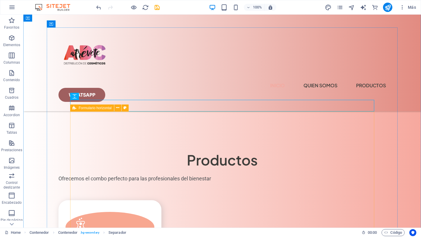
scroll to position [1677, 0]
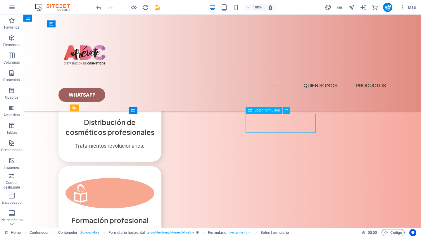
select select "px"
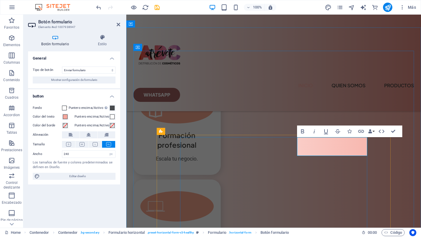
type button "Submit"
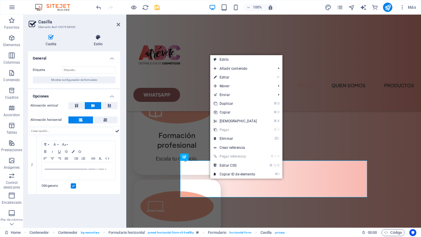
click at [99, 42] on h4 "Estilo" at bounding box center [98, 40] width 44 height 12
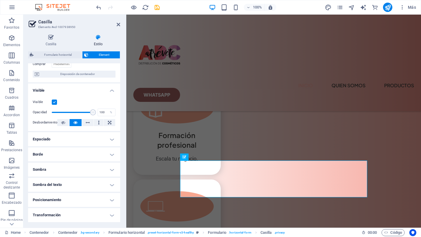
scroll to position [0, 0]
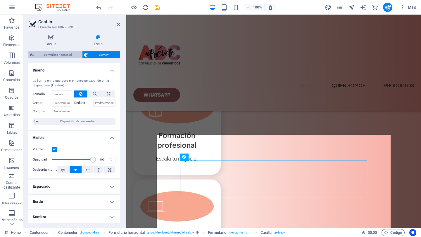
click at [58, 53] on span "Formulario horizontal" at bounding box center [57, 54] width 45 height 7
select select "rem"
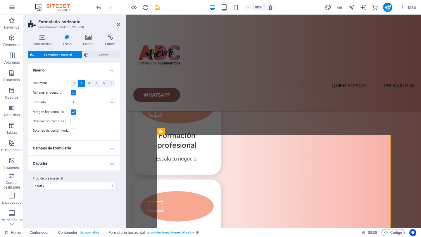
click at [114, 165] on h4 "Captcha" at bounding box center [74, 164] width 92 height 14
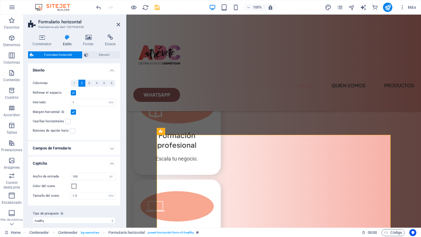
click at [108, 148] on h4 "Campos de formulario" at bounding box center [74, 148] width 92 height 14
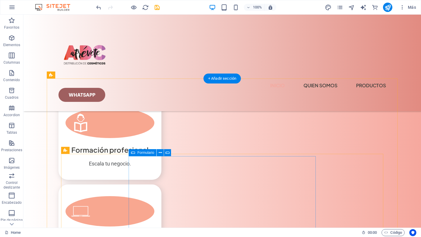
scroll to position [1875, 0]
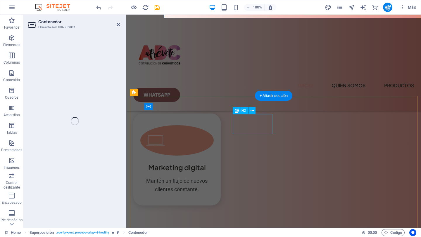
scroll to position [2031, 0]
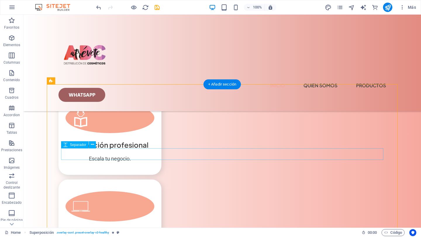
scroll to position [1886, 0]
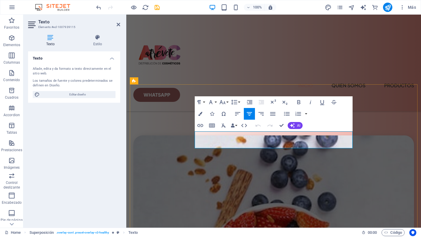
drag, startPoint x: 338, startPoint y: 145, endPoint x: 201, endPoint y: 133, distance: 138.2
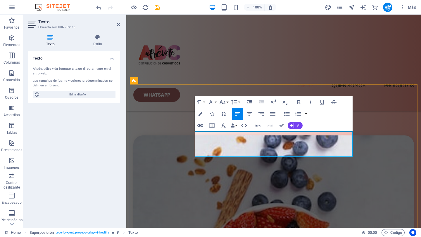
drag, startPoint x: 291, startPoint y: 153, endPoint x: 330, endPoint y: 136, distance: 42.3
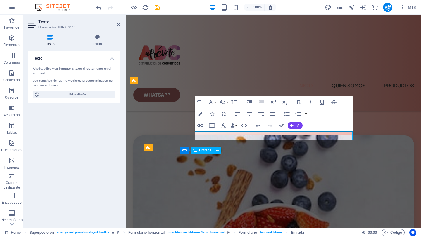
scroll to position [1886, 0]
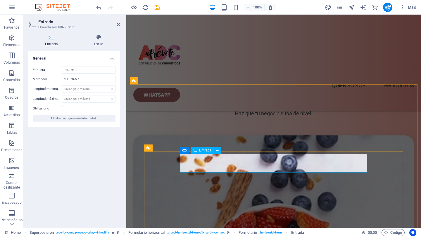
click at [84, 80] on input "FULL NAME" at bounding box center [88, 79] width 53 height 7
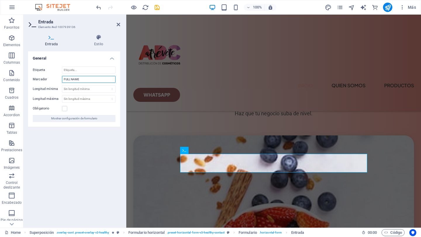
click at [84, 80] on input "FULL NAME" at bounding box center [88, 79] width 53 height 7
type input "F"
type input "nombre y apellidos"
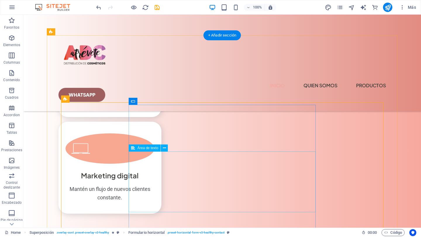
scroll to position [1943, 0]
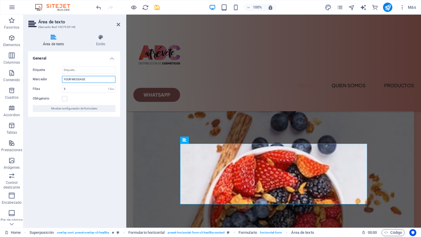
click at [100, 79] on input "YOUR MESSAGE" at bounding box center [88, 79] width 53 height 7
type input "Y"
click at [66, 79] on input "mensaje" at bounding box center [88, 79] width 53 height 7
type input "Mensaje"
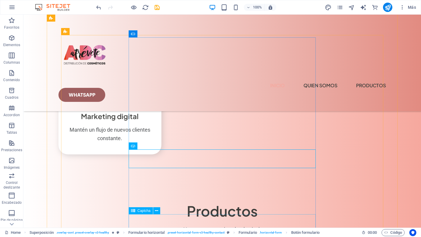
scroll to position [2003, 0]
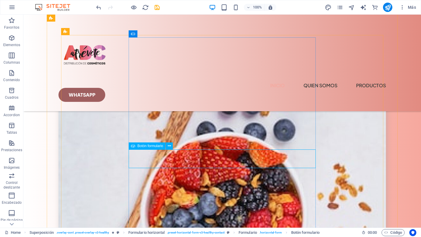
select select "px"
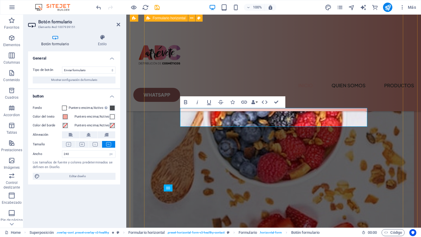
type button "Submit"
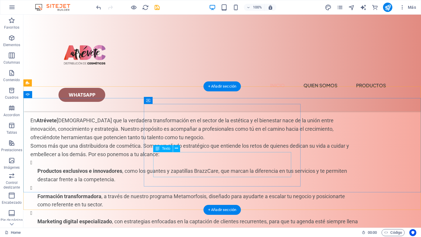
scroll to position [1470, 0]
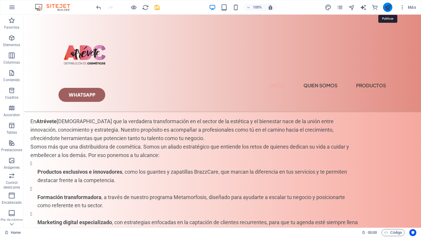
click at [388, 6] on icon "publish" at bounding box center [387, 7] width 7 height 7
checkbox input "false"
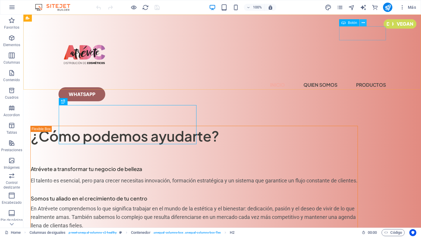
click at [363, 23] on icon at bounding box center [363, 23] width 3 height 6
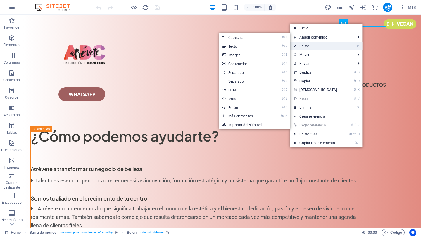
click at [318, 45] on link "⏎ Editar" at bounding box center [315, 46] width 50 height 9
select select "px"
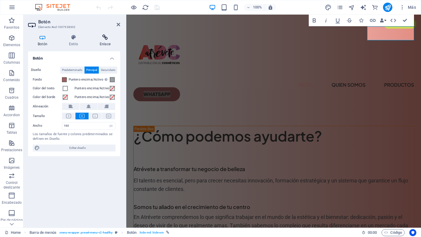
click at [109, 38] on icon at bounding box center [105, 37] width 30 height 6
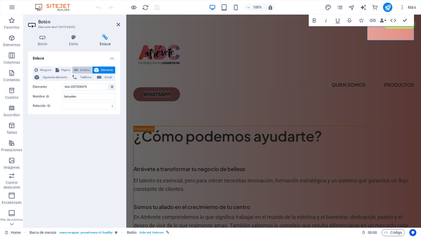
click at [83, 68] on span "Externo" at bounding box center [85, 70] width 11 height 7
select select "blank"
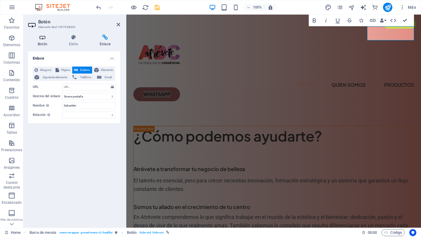
click at [45, 40] on icon at bounding box center [42, 37] width 29 height 6
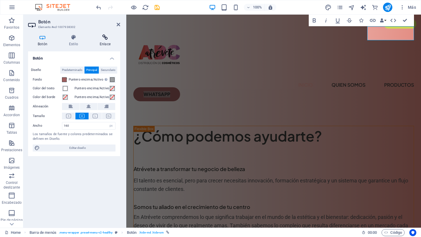
click at [107, 42] on h4 "Enlace" at bounding box center [105, 40] width 30 height 12
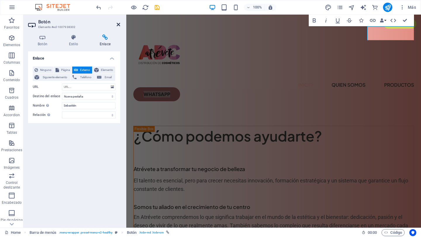
click at [118, 26] on icon at bounding box center [119, 24] width 4 height 5
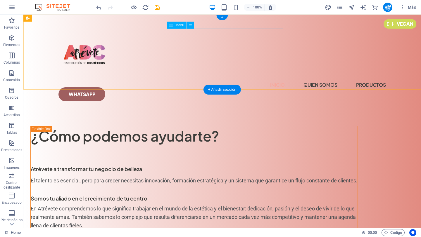
click at [271, 80] on nav "Inicio quien somos Productos" at bounding box center [221, 84] width 327 height 9
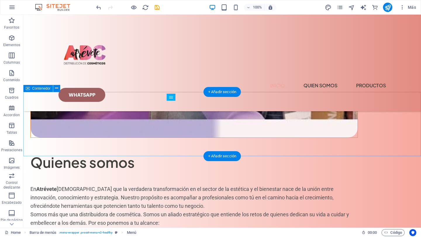
scroll to position [1400, 0]
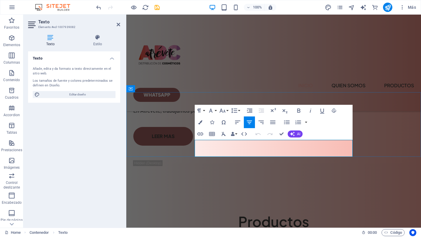
drag, startPoint x: 332, startPoint y: 154, endPoint x: 224, endPoint y: 141, distance: 108.3
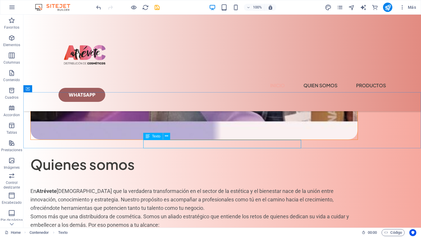
click at [159, 139] on div "Texto" at bounding box center [153, 136] width 20 height 7
click at [167, 137] on icon at bounding box center [166, 136] width 3 height 6
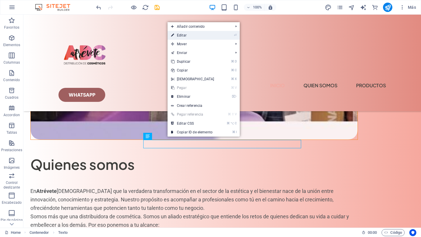
click at [193, 35] on link "⏎ Editar" at bounding box center [193, 35] width 50 height 9
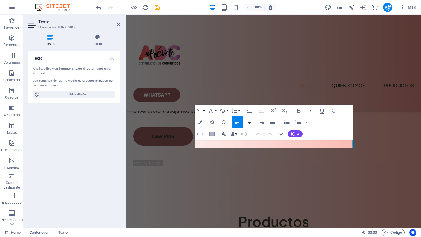
click at [250, 122] on icon "button" at bounding box center [249, 122] width 7 height 7
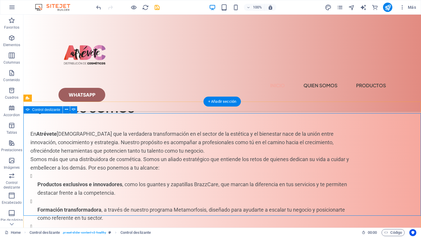
scroll to position [1446, 0]
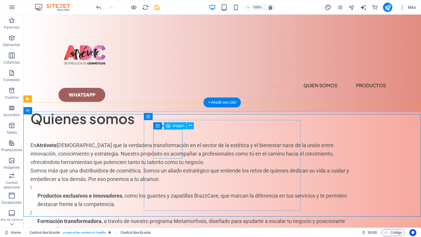
click at [180, 126] on span "Imagen" at bounding box center [178, 126] width 12 height 4
click at [191, 125] on icon at bounding box center [190, 126] width 3 height 6
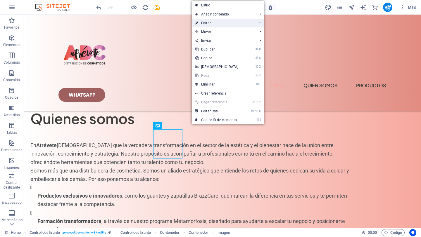
click at [219, 23] on link "⏎ Editar" at bounding box center [217, 23] width 50 height 9
select select "%"
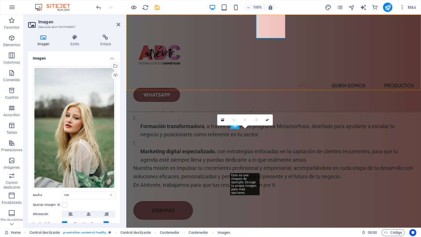
scroll to position [1566, 0]
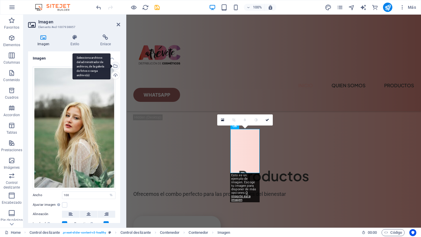
click at [115, 65] on div "Selecciona archivos del administrador de archivos, de la galería de fotos o car…" at bounding box center [115, 66] width 9 height 9
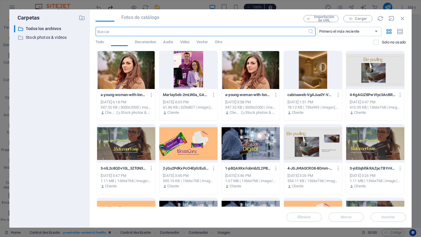
scroll to position [2591, 0]
click at [238, 69] on div at bounding box center [251, 70] width 58 height 38
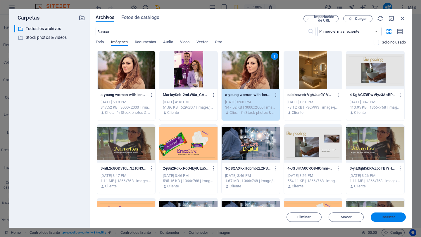
click at [383, 217] on span "Insertar" at bounding box center [389, 218] width 14 height 4
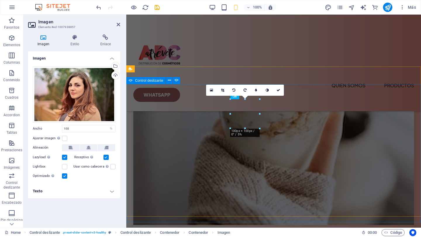
scroll to position [1596, 0]
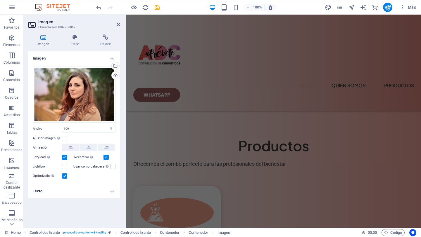
click at [76, 135] on div "Ajustar imagen Ajustar imagen automáticamente a un ancho y alto fijo" at bounding box center [74, 138] width 83 height 7
click at [98, 9] on icon "undo" at bounding box center [98, 7] width 7 height 7
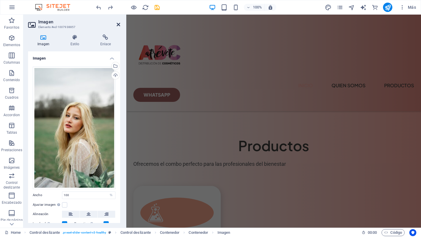
click at [117, 24] on icon at bounding box center [119, 24] width 4 height 5
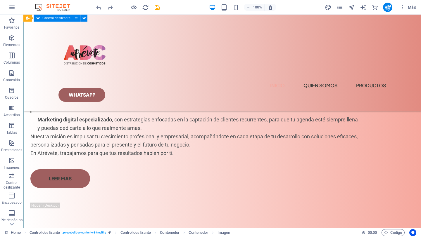
scroll to position [1573, 0]
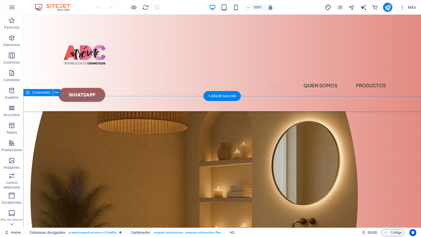
scroll to position [375, 0]
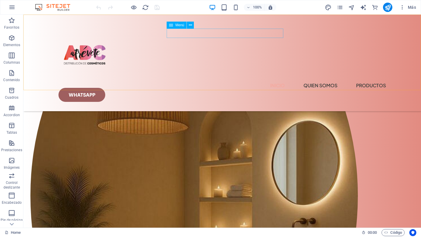
click at [210, 81] on nav "Inicio quien somos Productos" at bounding box center [221, 85] width 327 height 9
click at [179, 26] on span "Menú" at bounding box center [179, 25] width 9 height 4
click at [190, 26] on icon at bounding box center [190, 25] width 3 height 6
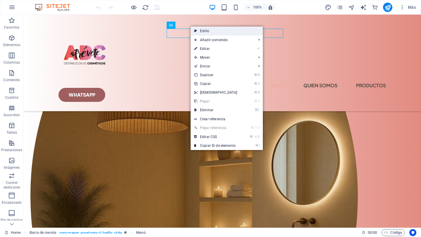
drag, startPoint x: 206, startPoint y: 32, endPoint x: 80, endPoint y: 17, distance: 127.2
click at [206, 32] on link "Estilo" at bounding box center [227, 31] width 72 height 9
select select "px"
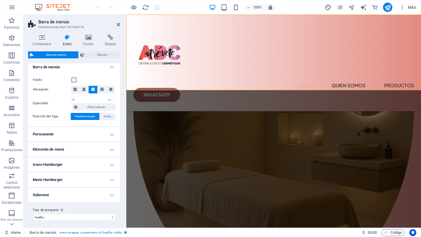
scroll to position [105, 0]
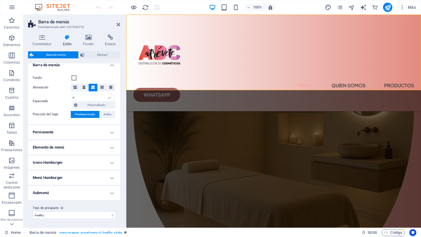
click at [109, 147] on h4 "Elemento de menú" at bounding box center [74, 148] width 92 height 14
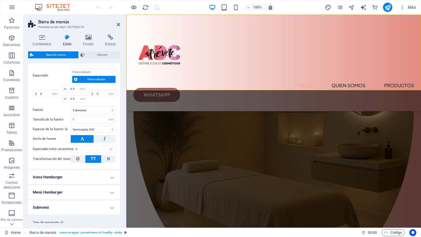
scroll to position [279, 0]
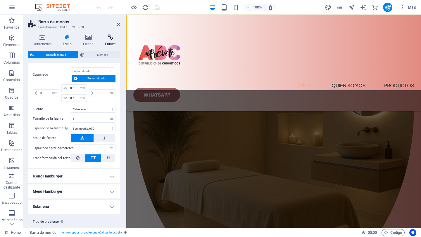
click at [113, 40] on icon at bounding box center [110, 37] width 20 height 6
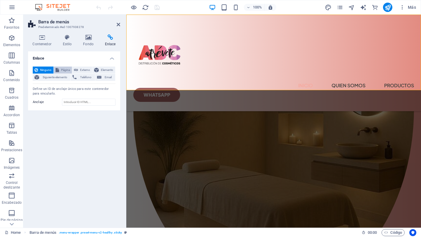
click at [67, 70] on span "Página" at bounding box center [65, 70] width 9 height 7
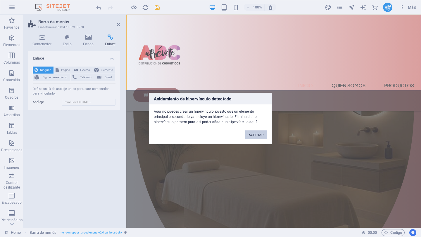
click at [264, 134] on button "ACEPTAR" at bounding box center [256, 135] width 22 height 9
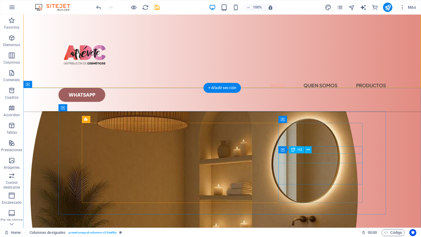
scroll to position [383, 0]
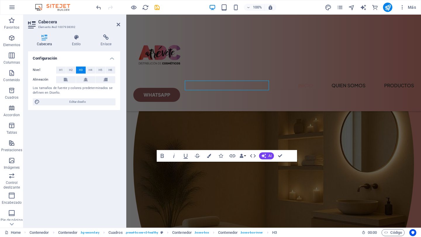
scroll to position [456, 0]
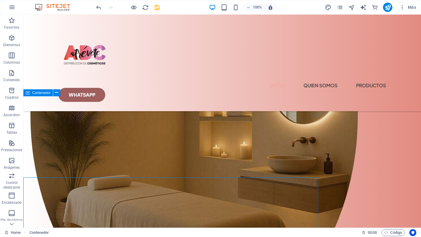
scroll to position [375, 0]
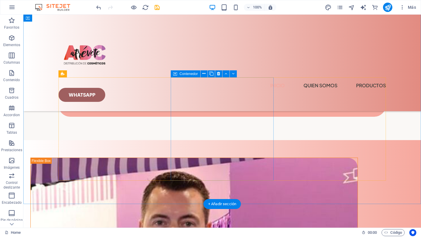
scroll to position [976, 0]
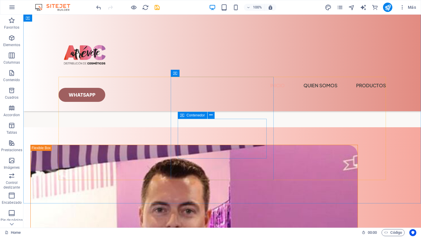
click at [187, 116] on span "Contenedor" at bounding box center [196, 116] width 18 height 4
click at [210, 116] on icon at bounding box center [210, 115] width 3 height 6
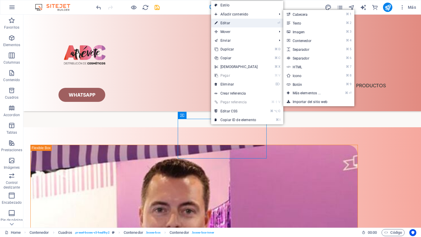
click at [238, 23] on link "⏎ Editar" at bounding box center [236, 23] width 50 height 9
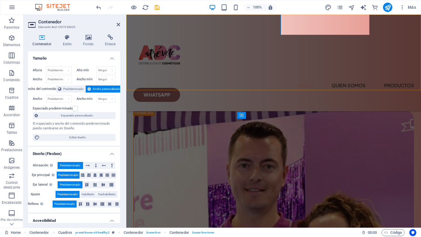
scroll to position [1099, 0]
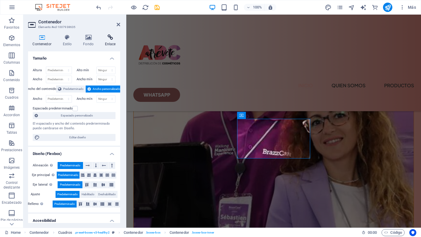
click at [109, 40] on icon at bounding box center [110, 37] width 20 height 6
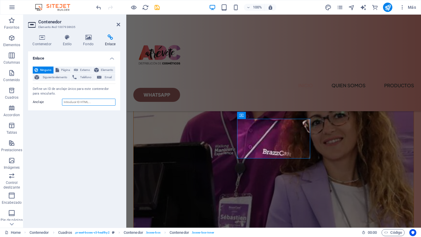
click at [69, 102] on input "Anclaje" at bounding box center [88, 102] width 53 height 7
paste input "https://go.hotmart.com/T101083686X"
type input "https://go.hotmart.com/T101083686X"
click at [82, 152] on div "Enlace Ninguno Página Externo Elemento Siguiente elemento Teléfono Email Página…" at bounding box center [74, 137] width 92 height 172
click at [44, 38] on icon at bounding box center [42, 37] width 28 height 6
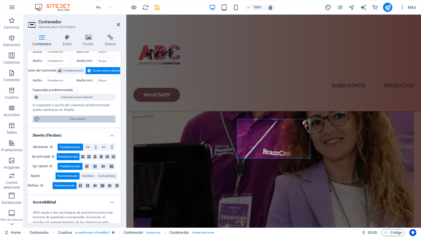
scroll to position [0, 0]
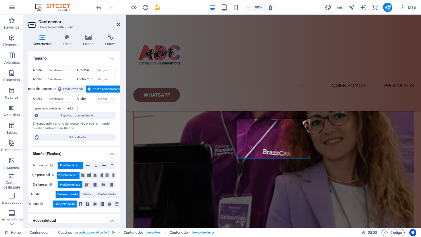
click at [118, 25] on icon at bounding box center [119, 24] width 4 height 5
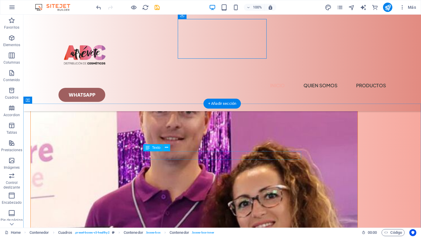
scroll to position [1078, 0]
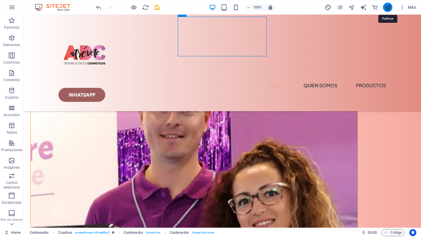
click at [385, 7] on icon "publish" at bounding box center [387, 7] width 7 height 7
checkbox input "false"
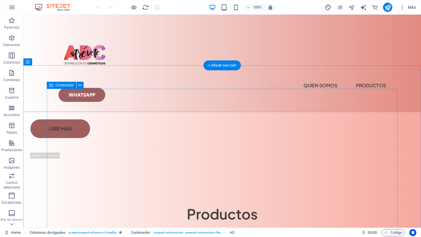
scroll to position [1623, 0]
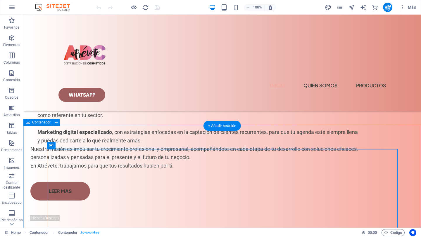
scroll to position [1562, 0]
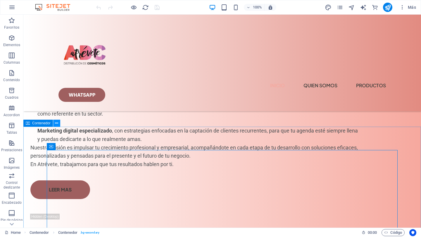
click at [57, 125] on icon at bounding box center [56, 123] width 3 height 6
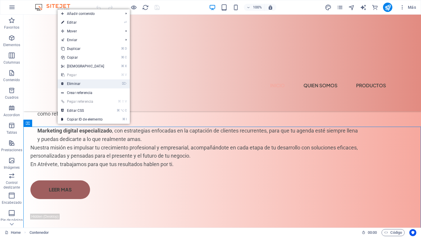
click at [77, 84] on link "⌦ Eliminar" at bounding box center [83, 84] width 50 height 9
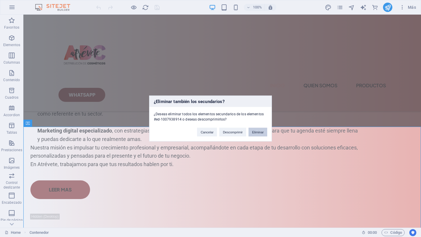
click at [259, 134] on button "Eliminar" at bounding box center [257, 132] width 19 height 9
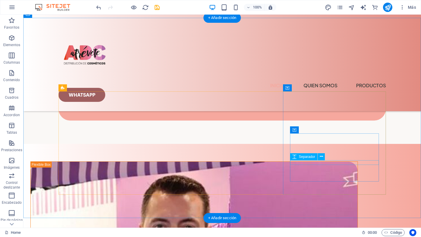
scroll to position [962, 0]
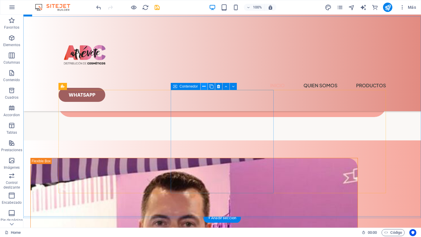
click at [203, 86] on icon at bounding box center [203, 87] width 3 height 6
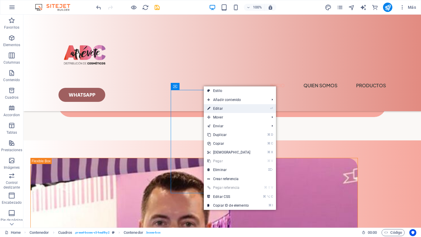
click at [216, 108] on link "⏎ Editar" at bounding box center [229, 108] width 50 height 9
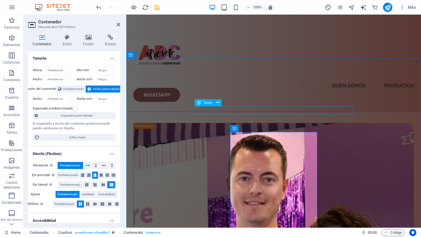
scroll to position [1044, 0]
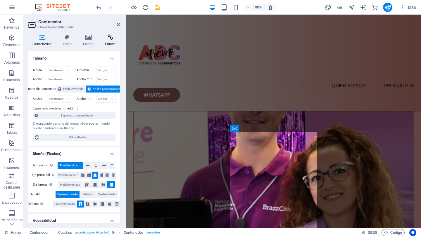
click at [107, 39] on icon at bounding box center [110, 37] width 20 height 6
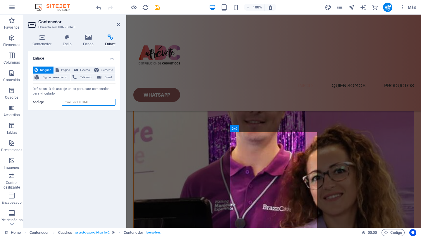
paste input "https://go.hotmart.com/T101083686X"
type input "https://go.hotmart.com/T101083686X"
click at [86, 68] on span "Externo" at bounding box center [85, 70] width 11 height 7
select select "blank"
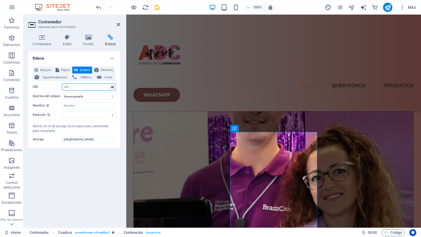
paste input "https://go.hotmart.com/T101083686X"
type input "https://go.hotmart.com/T101083686X"
click at [73, 105] on input "Nombre Una descripción adicional del enlace no debería ser igual al texto del e…" at bounding box center [88, 105] width 53 height 7
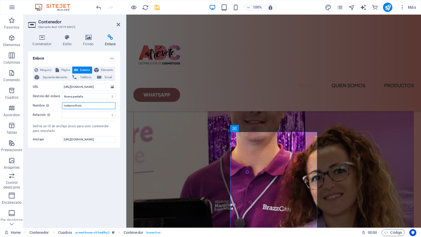
type input "metamorfosis"
click at [84, 168] on div "Enlace Ninguno Página Externo Elemento Siguiente elemento Teléfono Email Página…" at bounding box center [74, 137] width 92 height 172
click at [106, 69] on span "Elemento" at bounding box center [107, 70] width 13 height 7
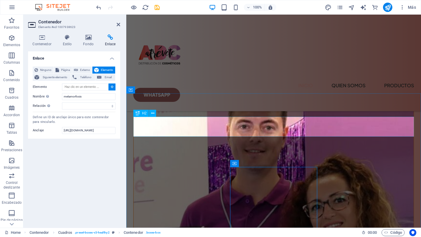
scroll to position [1016, 0]
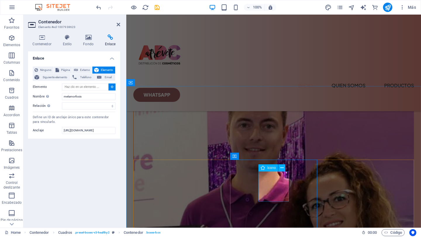
type input "#ed-1007938629"
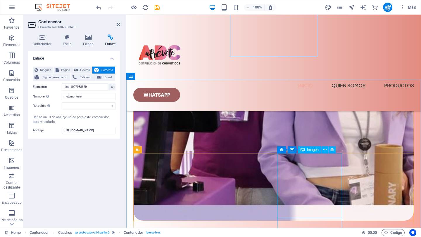
scroll to position [1224, 0]
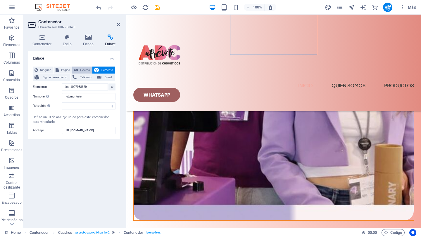
click at [83, 70] on span "Externo" at bounding box center [85, 70] width 11 height 7
select select "blank"
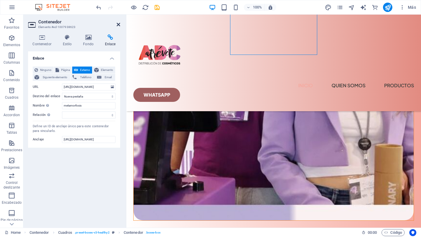
click at [119, 23] on icon at bounding box center [119, 24] width 4 height 5
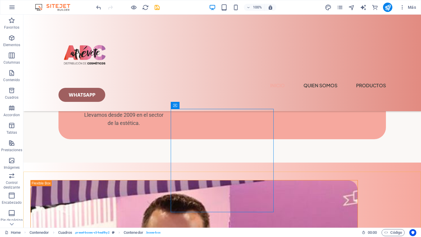
scroll to position [943, 0]
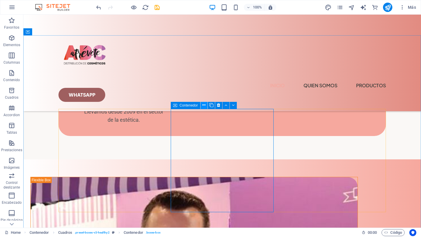
click at [206, 106] on button at bounding box center [204, 105] width 7 height 7
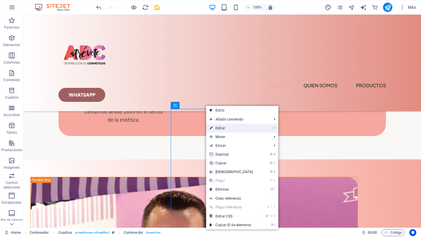
click at [220, 127] on link "⏎ Editar" at bounding box center [231, 128] width 50 height 9
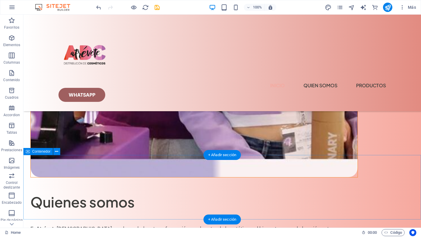
scroll to position [1366, 0]
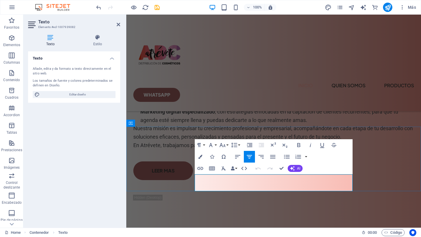
drag, startPoint x: 340, startPoint y: 187, endPoint x: 199, endPoint y: 176, distance: 141.6
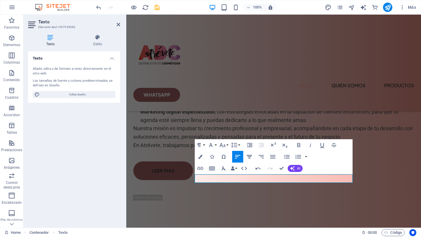
click at [249, 158] on icon "button" at bounding box center [249, 157] width 5 height 4
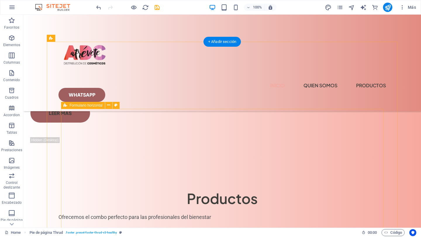
scroll to position [1639, 0]
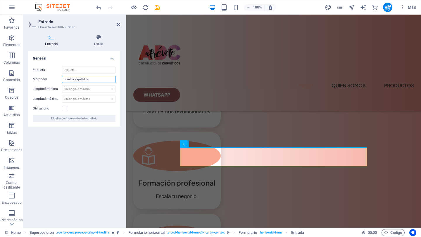
click at [65, 79] on input "nombre y apellidos" at bounding box center [88, 79] width 53 height 7
type input "Nombre y apellidos"
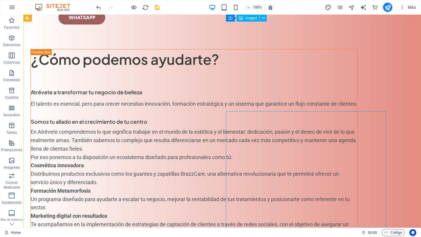
scroll to position [0, 0]
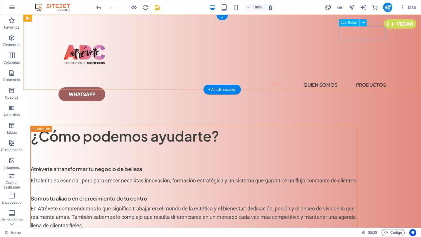
click at [364, 87] on div "Whatsapp" at bounding box center [221, 94] width 327 height 14
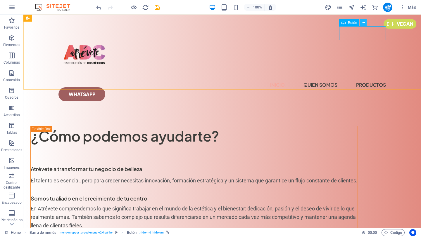
click at [365, 24] on button at bounding box center [363, 22] width 7 height 7
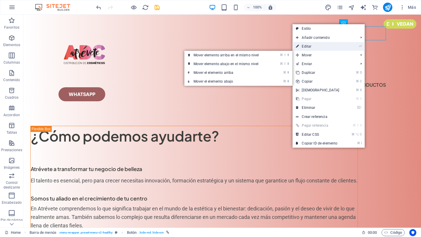
click at [322, 48] on link "⏎ Editar" at bounding box center [317, 46] width 50 height 9
select select "px"
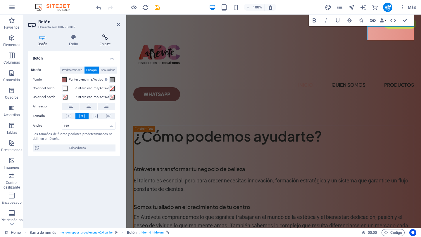
click at [105, 40] on h4 "Enlace" at bounding box center [105, 40] width 30 height 12
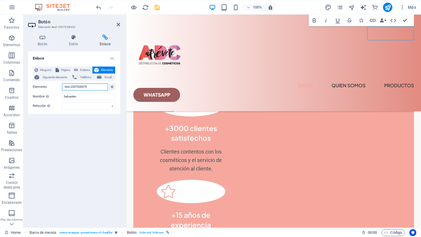
scroll to position [13, 0]
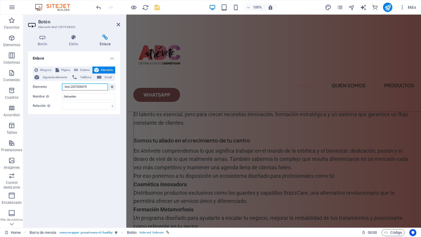
drag, startPoint x: 91, startPoint y: 87, endPoint x: 53, endPoint y: 84, distance: 38.1
click at [53, 84] on div "Elemento #ed-1007938479" at bounding box center [74, 87] width 83 height 7
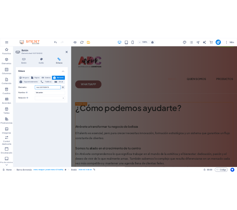
scroll to position [0, 0]
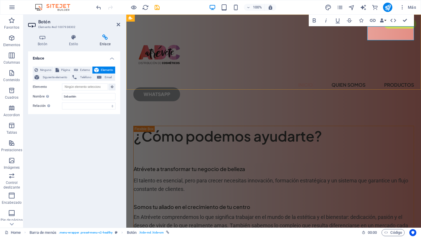
click at [180, 87] on link "Whatsapp" at bounding box center [156, 94] width 47 height 14
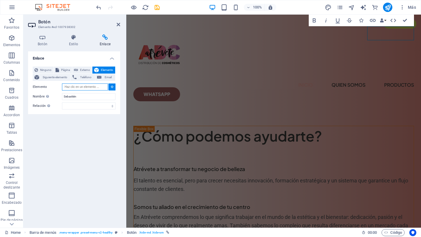
click at [92, 85] on input "Elemento" at bounding box center [85, 87] width 46 height 7
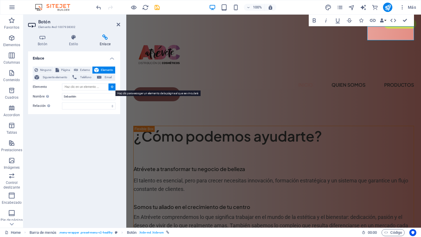
click at [112, 87] on icon at bounding box center [112, 86] width 3 height 3
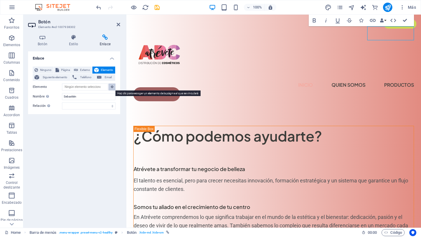
click at [113, 87] on icon at bounding box center [112, 86] width 3 height 3
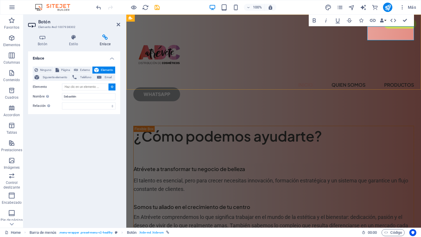
click at [180, 87] on link "Whatsapp" at bounding box center [156, 94] width 47 height 14
type input "#ed-1007938302"
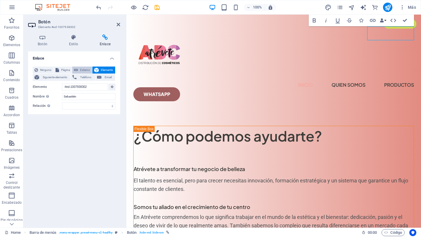
click at [80, 69] on button "Externo" at bounding box center [82, 70] width 20 height 7
select select "blank"
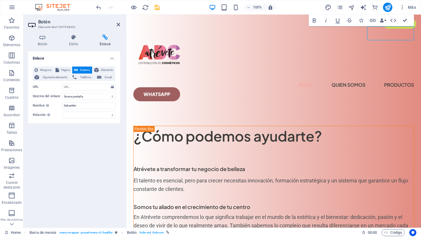
click at [106, 38] on icon at bounding box center [105, 37] width 30 height 6
click at [90, 85] on input "URL" at bounding box center [88, 87] width 53 height 7
click at [104, 36] on icon at bounding box center [105, 37] width 30 height 6
click at [64, 71] on span "Página" at bounding box center [65, 70] width 9 height 7
select select
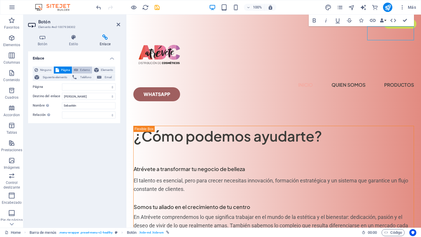
click at [83, 68] on span "Externo" at bounding box center [85, 70] width 11 height 7
select select "blank"
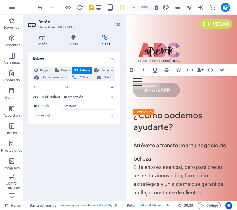
paste input "https://wa.me/message/NBYST7VITFIFJ1"
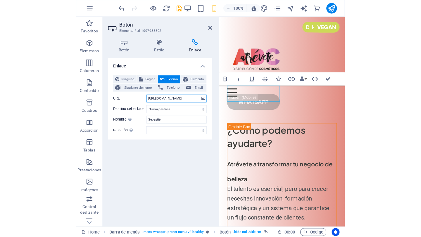
scroll to position [0, 10]
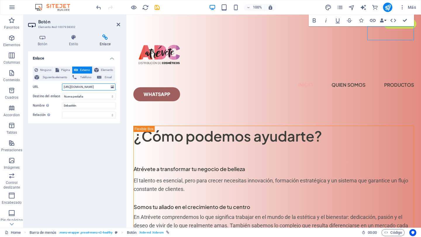
type input "https://wa.me/message/NBYST7VITFIFJ1"
click at [104, 42] on h4 "Enlace" at bounding box center [105, 40] width 30 height 12
click at [74, 41] on h4 "Estilo" at bounding box center [74, 40] width 31 height 12
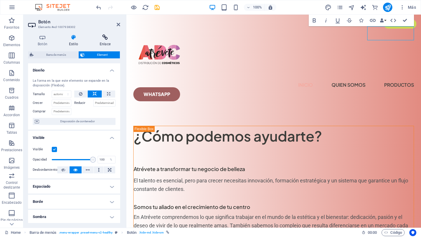
click at [109, 38] on icon at bounding box center [105, 37] width 30 height 6
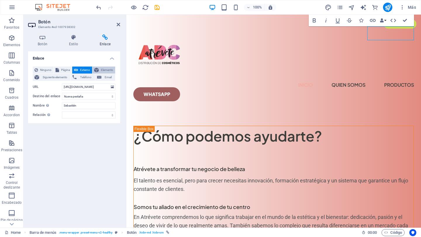
click at [106, 70] on span "Elemento" at bounding box center [107, 70] width 13 height 7
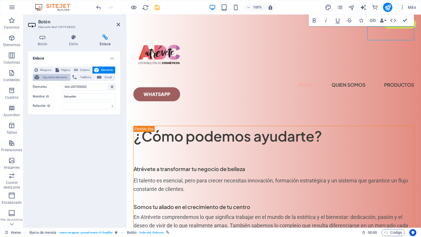
click at [46, 78] on span "Siguiente elemento" at bounding box center [55, 77] width 28 height 7
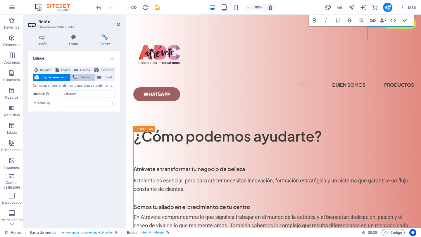
click at [82, 76] on span "Teléfono" at bounding box center [85, 77] width 15 height 7
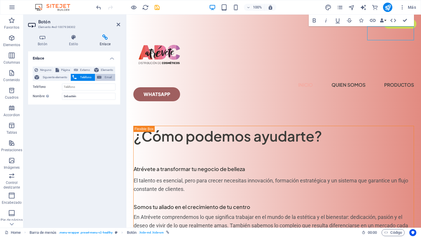
click at [101, 76] on button "Email" at bounding box center [105, 77] width 20 height 7
type input "i"
type input "pedidos"
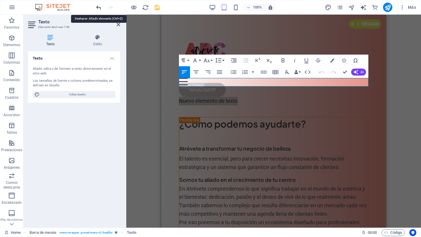
click at [97, 8] on icon "undo" at bounding box center [98, 7] width 7 height 7
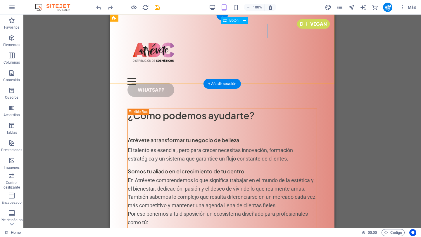
click at [247, 83] on div "Whatsapp" at bounding box center [221, 90] width 189 height 14
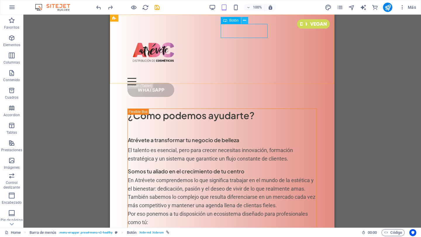
click at [246, 21] on icon at bounding box center [244, 21] width 3 height 6
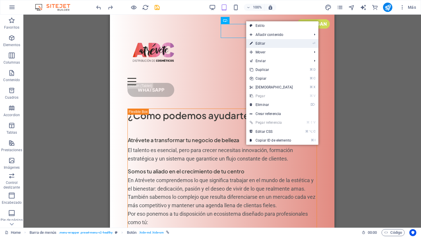
click at [275, 46] on link "⏎ Editar" at bounding box center [271, 43] width 50 height 9
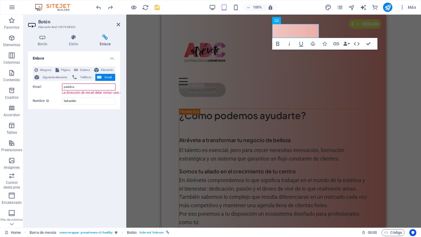
click at [83, 87] on input "pedidos" at bounding box center [88, 87] width 53 height 7
click at [84, 85] on input "pedidos" at bounding box center [88, 87] width 53 height 7
type input "p"
click at [95, 89] on input "Email" at bounding box center [88, 87] width 53 height 7
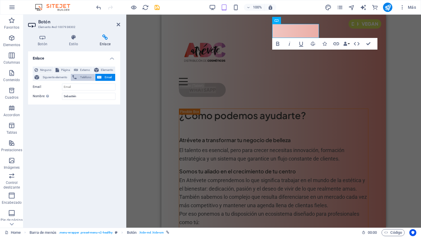
click at [86, 76] on span "Teléfono" at bounding box center [85, 77] width 15 height 7
type input "682757604"
click at [82, 99] on input "Sebastién" at bounding box center [88, 96] width 53 height 7
click at [74, 41] on h4 "Estilo" at bounding box center [74, 40] width 31 height 12
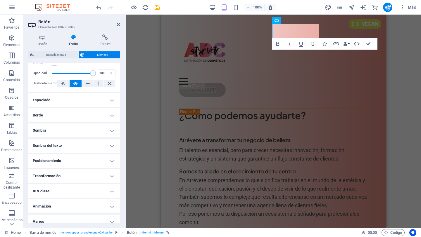
scroll to position [92, 0]
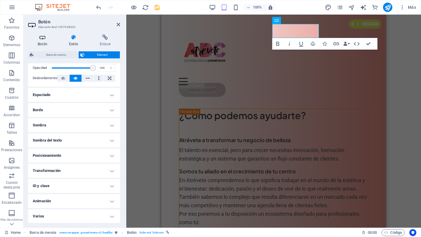
click at [44, 42] on h4 "Botón" at bounding box center [43, 40] width 31 height 12
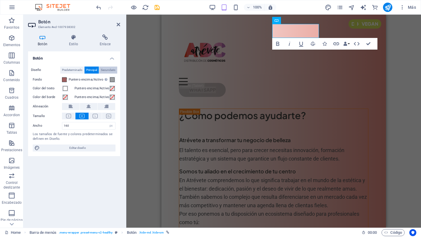
click at [110, 69] on span "Secundario" at bounding box center [108, 70] width 15 height 7
click at [92, 71] on span "Principal" at bounding box center [91, 70] width 11 height 7
click at [70, 70] on span "Predeterminado" at bounding box center [72, 70] width 20 height 7
click at [105, 41] on h4 "Enlace" at bounding box center [105, 40] width 30 height 12
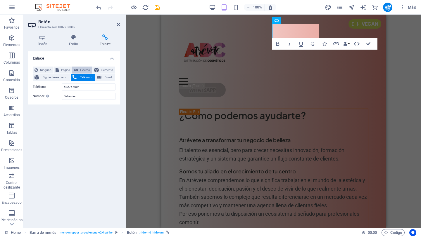
click at [81, 70] on span "Externo" at bounding box center [85, 70] width 11 height 7
select select "blank"
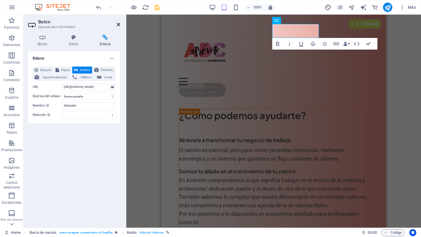
click at [118, 24] on icon at bounding box center [119, 24] width 4 height 5
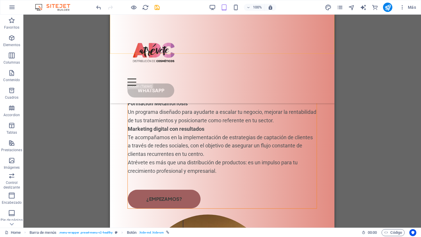
scroll to position [153, 0]
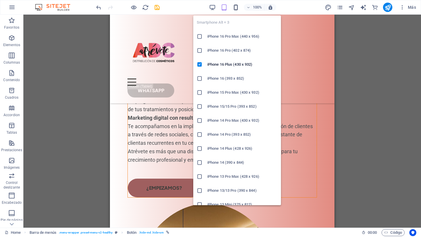
click at [236, 9] on icon "button" at bounding box center [235, 7] width 7 height 7
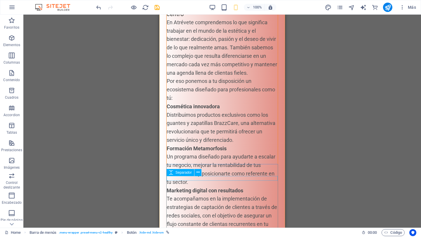
scroll to position [0, 0]
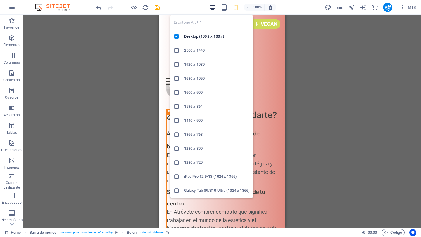
click at [213, 9] on icon "button" at bounding box center [212, 7] width 7 height 7
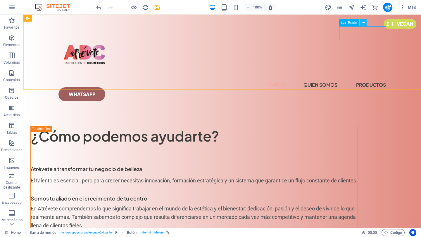
click at [363, 24] on icon at bounding box center [363, 23] width 3 height 6
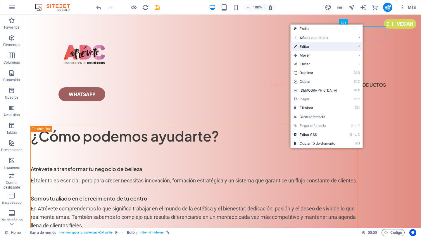
click at [327, 45] on link "⏎ Editar" at bounding box center [315, 46] width 50 height 9
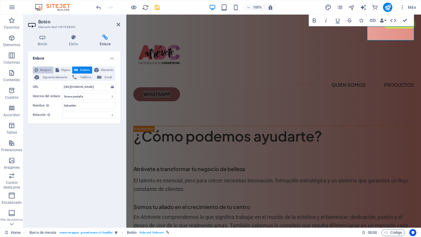
click at [40, 69] on span "Ninguno" at bounding box center [46, 70] width 12 height 7
select select
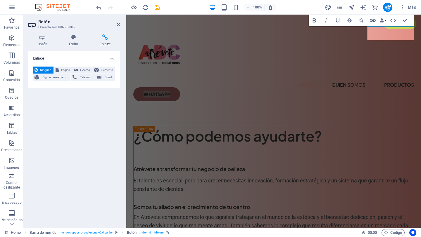
click at [40, 69] on span "Ninguno" at bounding box center [46, 70] width 12 height 7
click at [61, 68] on span "Página" at bounding box center [65, 70] width 9 height 7
select select
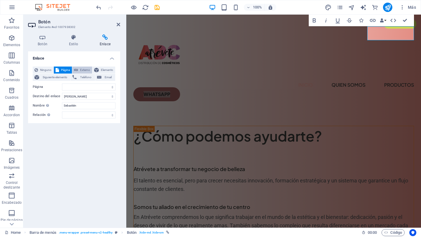
click at [80, 68] on span "Externo" at bounding box center [85, 70] width 11 height 7
select select "blank"
click at [107, 69] on span "Elemento" at bounding box center [107, 70] width 13 height 7
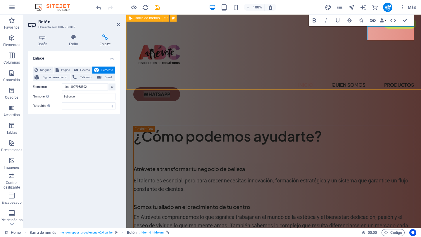
click at [291, 44] on div "Menu Inicio quien somos Productos Whatsapp" at bounding box center [273, 63] width 295 height 96
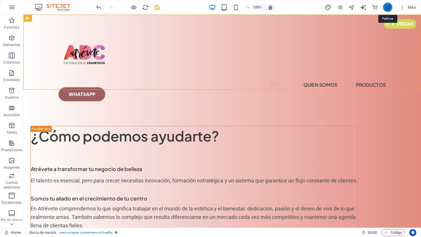
click at [386, 8] on icon "publish" at bounding box center [387, 7] width 7 height 7
checkbox input "false"
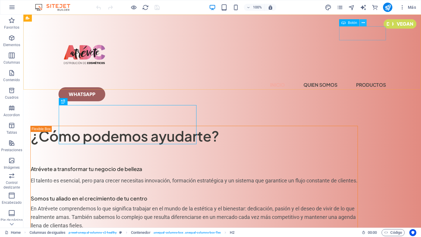
click at [363, 24] on icon at bounding box center [363, 23] width 3 height 6
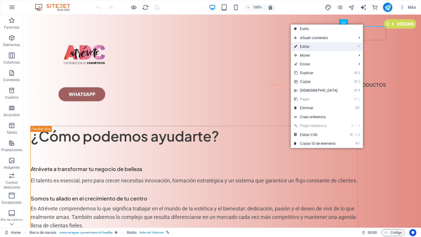
click at [330, 50] on link "⏎ Editar" at bounding box center [316, 46] width 50 height 9
select select "px"
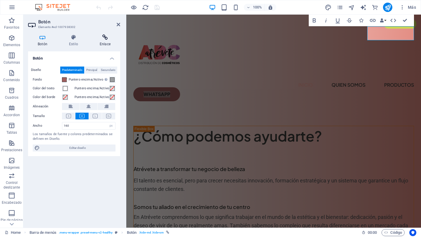
click at [106, 40] on icon at bounding box center [105, 37] width 30 height 6
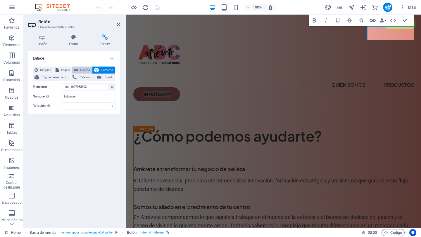
click at [84, 68] on span "Externo" at bounding box center [85, 70] width 11 height 7
select select "blank"
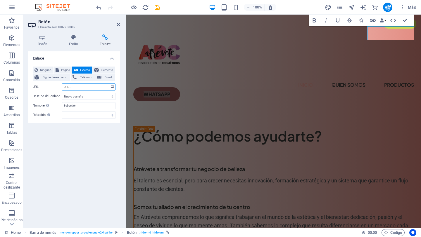
paste input "[URL][DOMAIN_NAME]"
type input "[URL][DOMAIN_NAME]"
click at [84, 137] on div "Enlace Ninguno Página Externo Elemento Siguiente elemento Teléfono Email Página…" at bounding box center [74, 137] width 92 height 172
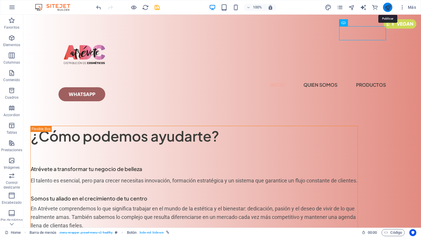
click at [389, 8] on icon "publish" at bounding box center [387, 7] width 7 height 7
checkbox input "false"
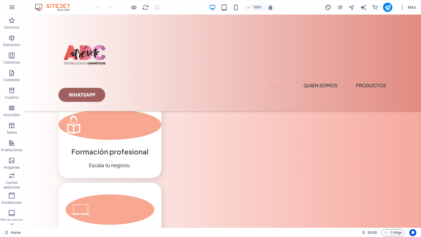
scroll to position [1877, 0]
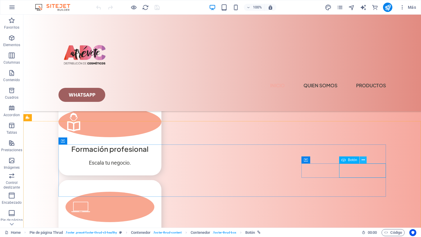
click at [364, 161] on icon at bounding box center [363, 160] width 3 height 6
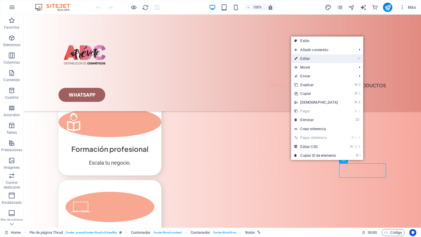
click at [320, 58] on link "⏎ Editar" at bounding box center [316, 58] width 50 height 9
select select "px"
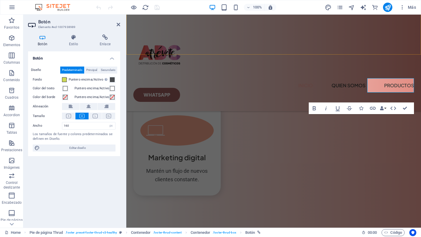
scroll to position [2083, 0]
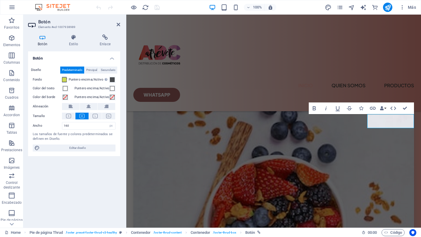
click at [65, 80] on span at bounding box center [64, 79] width 5 height 5
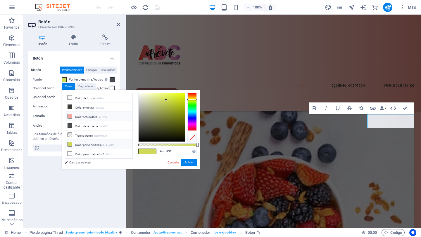
click at [99, 117] on li "Color secundario #f6a89e" at bounding box center [98, 116] width 67 height 9
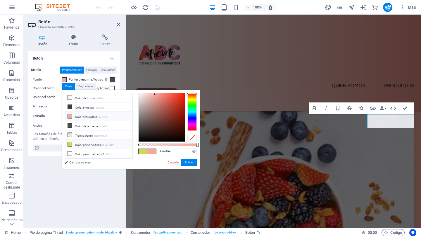
click at [80, 145] on li "Color personalizado 1 #cdd957" at bounding box center [98, 144] width 67 height 9
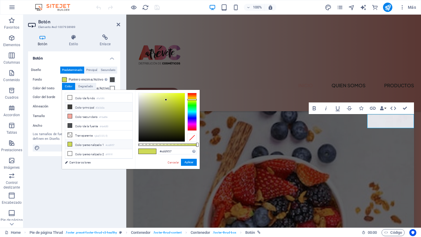
click at [86, 107] on li "Color principal #3d3d3a" at bounding box center [98, 107] width 67 height 9
click at [78, 144] on li "Color personalizado 1 #cdd957" at bounding box center [98, 144] width 67 height 9
type input "#0a0a0a"
click at [141, 139] on div at bounding box center [162, 117] width 46 height 49
click at [192, 163] on button "Aplicar" at bounding box center [189, 162] width 16 height 7
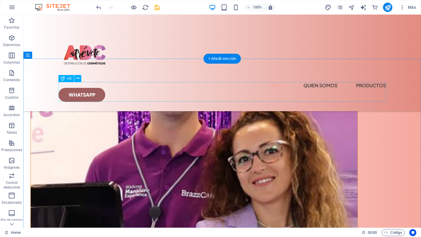
scroll to position [1119, 0]
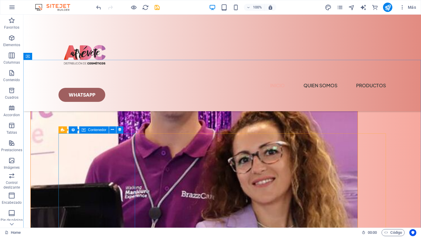
click at [88, 132] on span "Contenedor" at bounding box center [97, 130] width 18 height 4
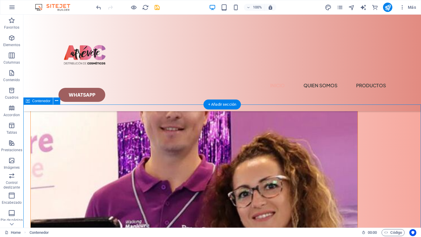
scroll to position [1073, 0]
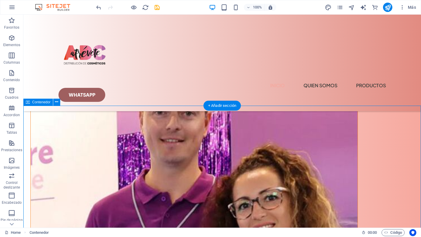
click at [58, 102] on icon at bounding box center [56, 102] width 3 height 6
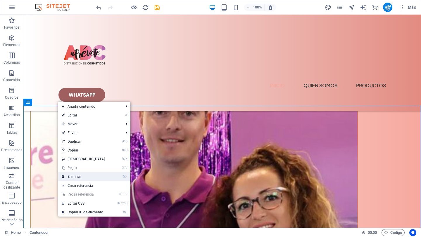
click at [80, 177] on link "⌦ Eliminar" at bounding box center [83, 176] width 50 height 9
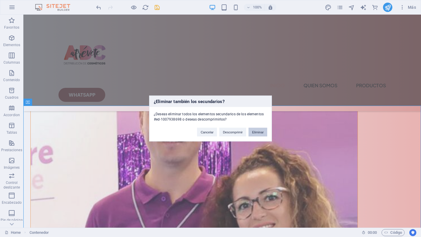
click at [259, 132] on button "Eliminar" at bounding box center [257, 132] width 19 height 9
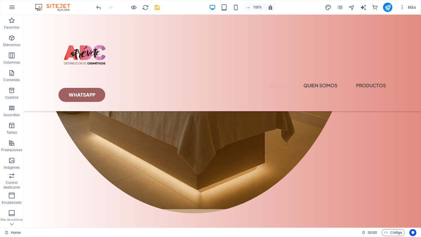
scroll to position [590, 0]
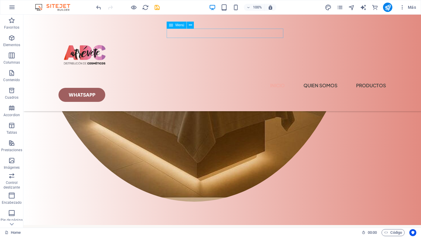
click at [258, 81] on nav "Inicio quien somos Productos" at bounding box center [221, 85] width 327 height 9
click at [266, 81] on nav "Inicio quien somos Productos" at bounding box center [221, 85] width 327 height 9
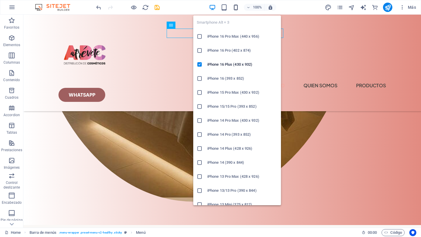
click at [237, 7] on icon "button" at bounding box center [235, 7] width 7 height 7
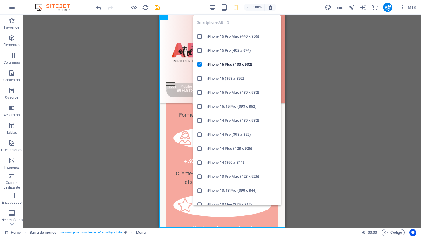
scroll to position [584, 0]
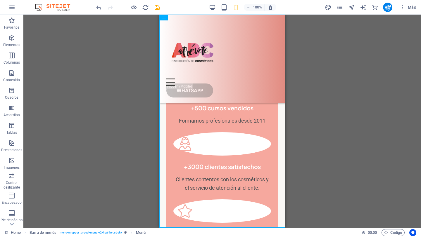
click at [334, 84] on div "Arrastra aquí para reemplazar el contenido existente. Si quieres crear un eleme…" at bounding box center [222, 121] width 398 height 213
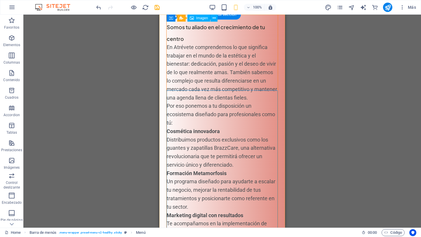
scroll to position [0, 0]
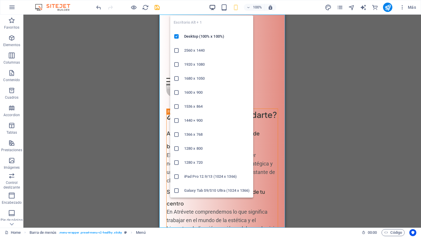
click at [214, 5] on icon "button" at bounding box center [212, 7] width 7 height 7
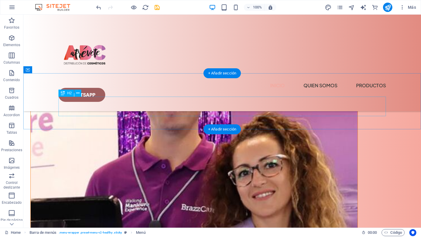
scroll to position [1108, 0]
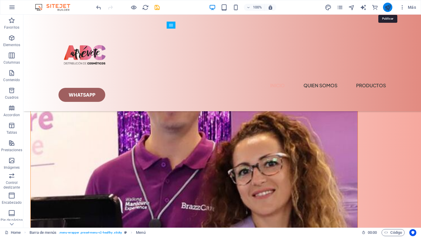
click at [389, 6] on icon "publish" at bounding box center [387, 7] width 7 height 7
checkbox input "false"
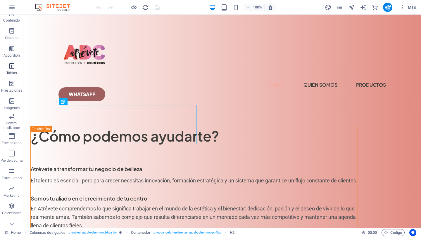
scroll to position [67, 0]
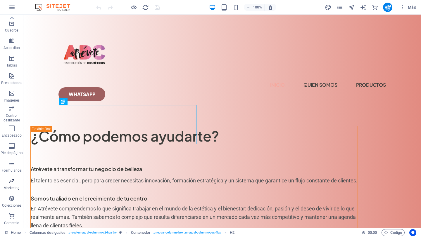
click at [13, 185] on span "Marketing" at bounding box center [11, 185] width 23 height 14
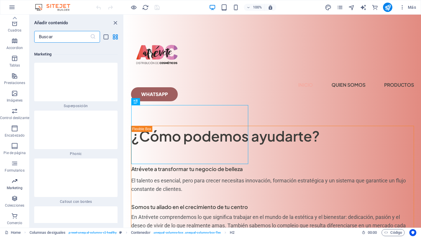
scroll to position [8853, 0]
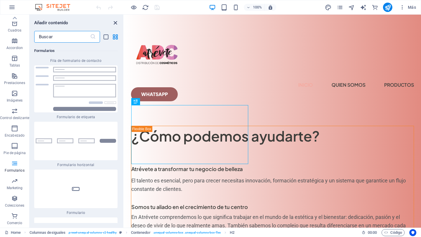
click at [116, 21] on icon "close panel" at bounding box center [115, 23] width 7 height 7
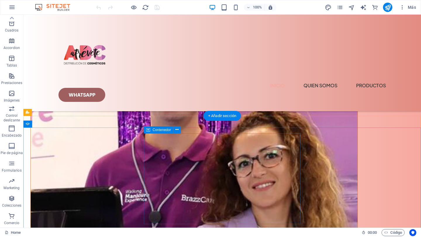
scroll to position [1121, 0]
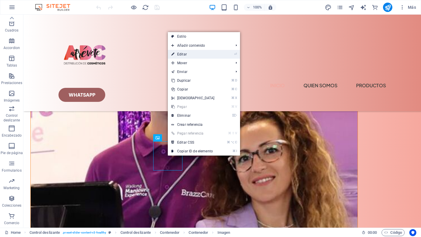
click at [182, 54] on link "⏎ Editar" at bounding box center [193, 54] width 50 height 9
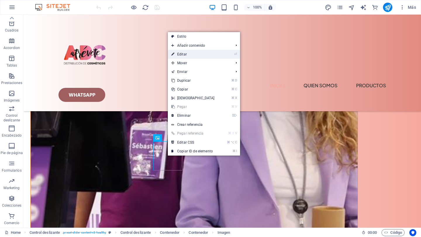
select select "%"
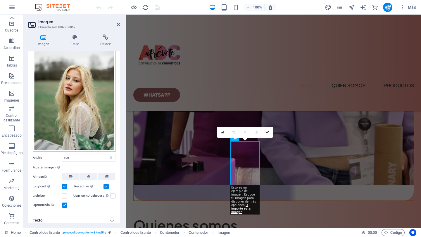
scroll to position [40, 0]
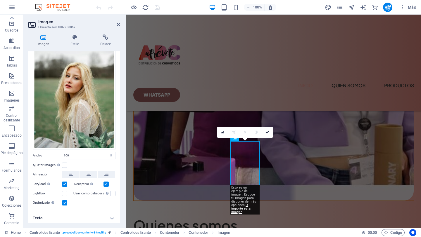
click at [80, 177] on div "Arrastra archivos aquí, haz clic para escoger archivos o selecciona archivos de…" at bounding box center [74, 116] width 92 height 189
click at [65, 165] on label at bounding box center [64, 165] width 5 height 5
click at [0, 0] on input "Ajustar imagen Ajustar imagen automáticamente a un ancho y alto fijo" at bounding box center [0, 0] width 0 height 0
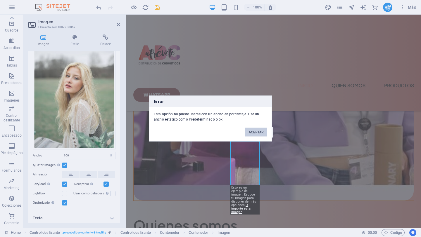
click at [254, 131] on button "ACEPTAR" at bounding box center [256, 132] width 22 height 9
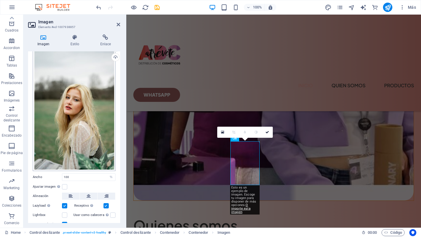
scroll to position [0, 0]
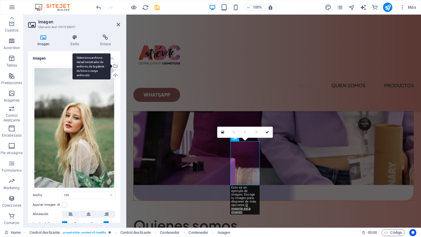
click at [116, 66] on div "Selecciona archivos del administrador de archivos, de la galería de fotos o car…" at bounding box center [115, 66] width 9 height 9
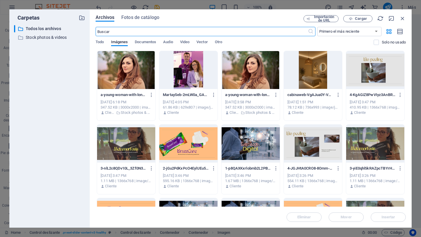
scroll to position [1689, 0]
click at [126, 69] on div at bounding box center [126, 70] width 58 height 38
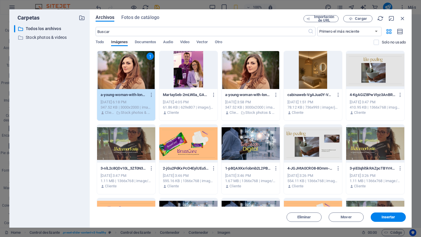
click at [387, 223] on div "Archivos Fotos de catálogo Importación de URL Cargar ​ Primero el más reciente …" at bounding box center [251, 118] width 322 height 219
click at [387, 221] on button "Insertar" at bounding box center [388, 217] width 35 height 9
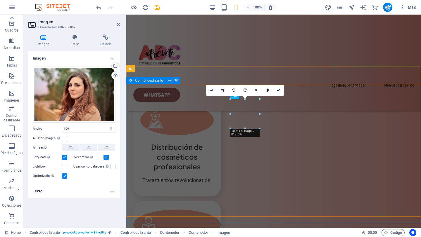
scroll to position [1286, 0]
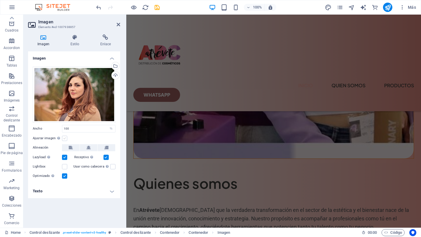
click at [63, 139] on label at bounding box center [64, 138] width 5 height 5
click at [0, 0] on input "Ajustar imagen Ajustar imagen automáticamente a un ancho y alto fijo" at bounding box center [0, 0] width 0 height 0
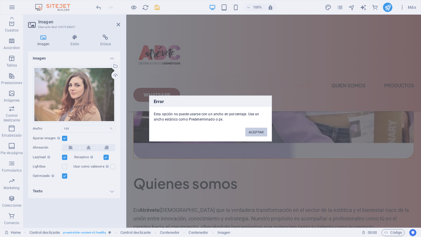
click at [255, 132] on button "ACEPTAR" at bounding box center [256, 132] width 22 height 9
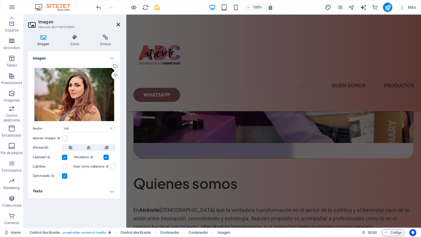
click at [118, 25] on icon at bounding box center [119, 24] width 4 height 5
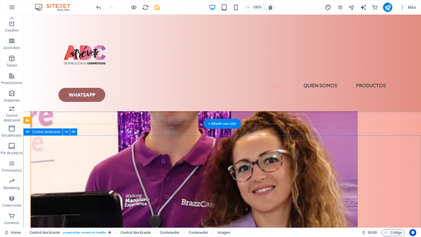
scroll to position [1111, 0]
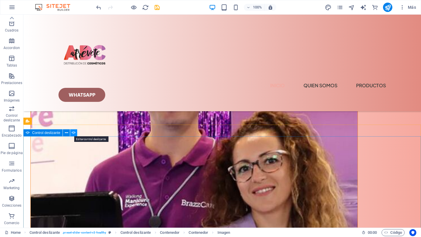
click at [76, 134] on button at bounding box center [73, 133] width 7 height 7
select select "%"
select select "ms"
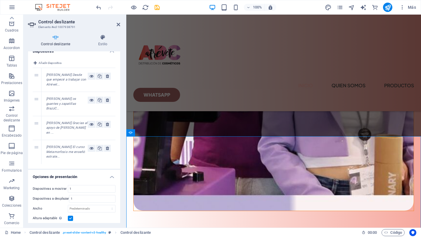
scroll to position [0, 0]
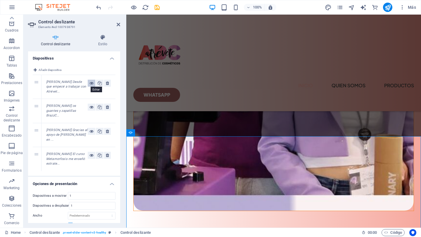
click at [89, 84] on icon at bounding box center [91, 83] width 4 height 7
click at [118, 23] on icon at bounding box center [119, 24] width 4 height 5
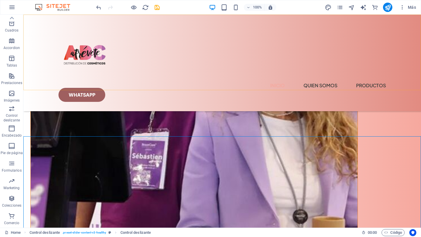
scroll to position [1111, 0]
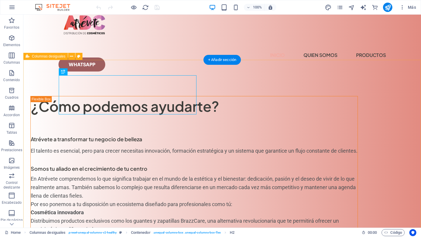
scroll to position [36, 0]
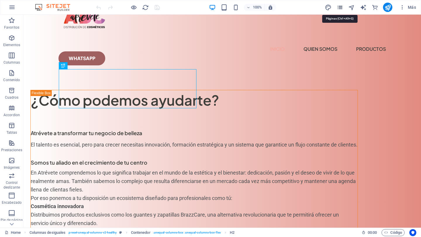
click at [340, 7] on icon "pages" at bounding box center [339, 7] width 7 height 7
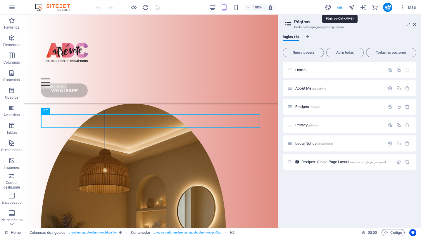
scroll to position [237, 0]
click at [304, 89] on span "About Me /about-me" at bounding box center [310, 88] width 31 height 4
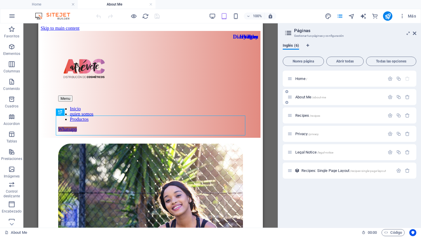
scroll to position [120, 0]
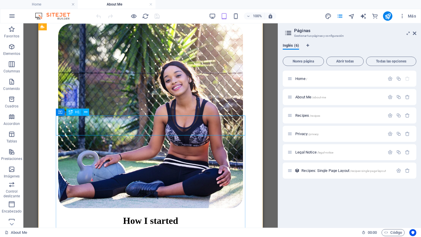
click at [201, 216] on div "How I started" at bounding box center [150, 221] width 185 height 11
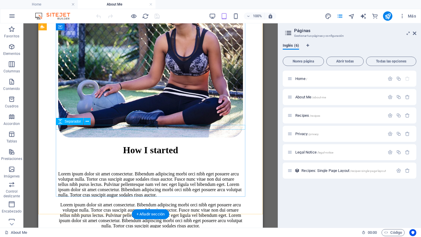
scroll to position [0, 0]
